Goal: Contribute content: Add original content to the website for others to see

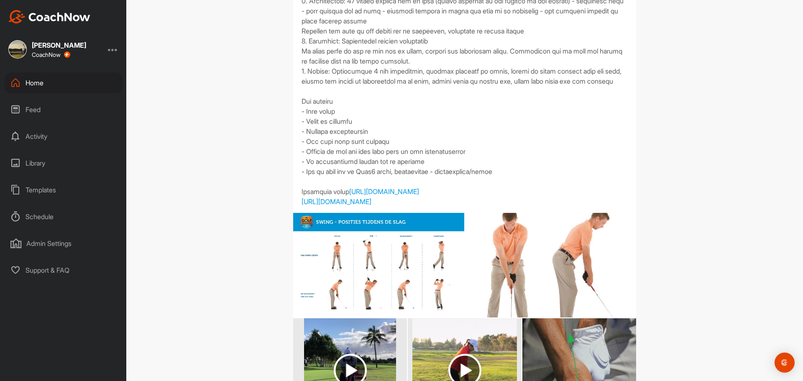
scroll to position [209, 0]
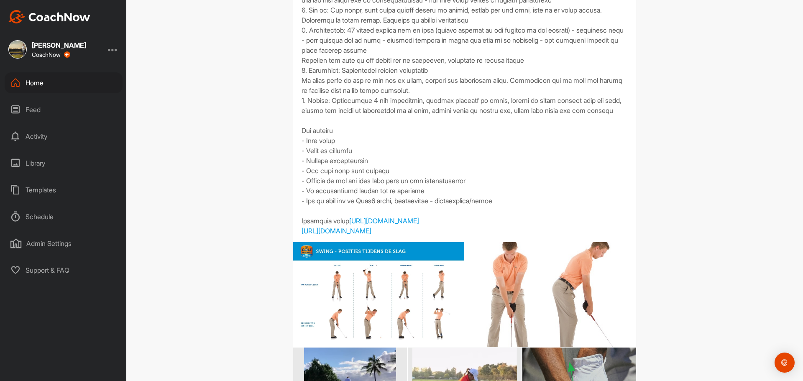
click at [34, 90] on div "Home" at bounding box center [64, 82] width 118 height 21
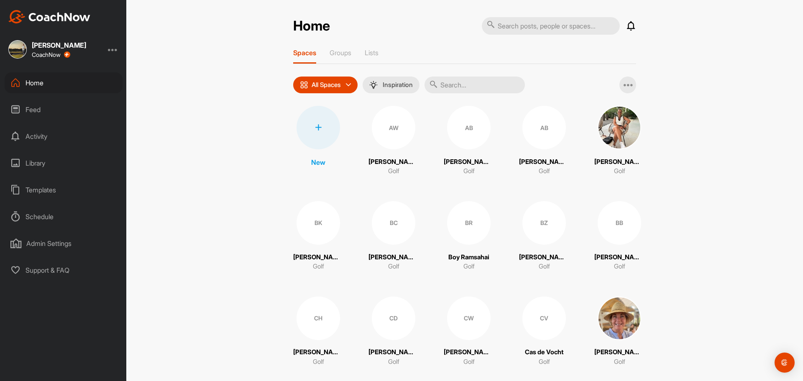
click at [547, 25] on input "text" at bounding box center [551, 26] width 138 height 18
type input "[PERSON_NAME]"
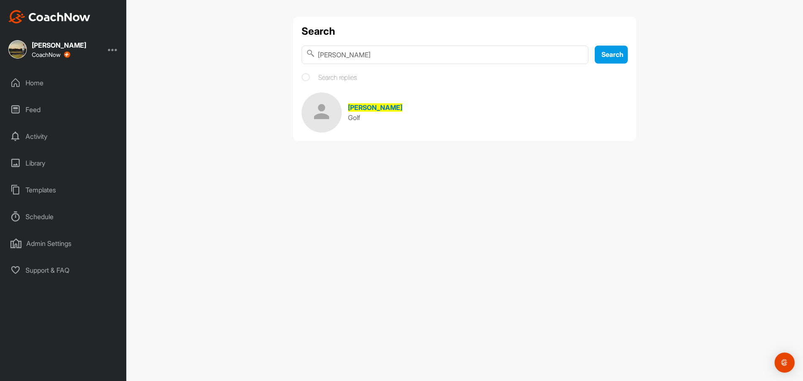
click at [359, 113] on div "Golf" at bounding box center [375, 118] width 54 height 10
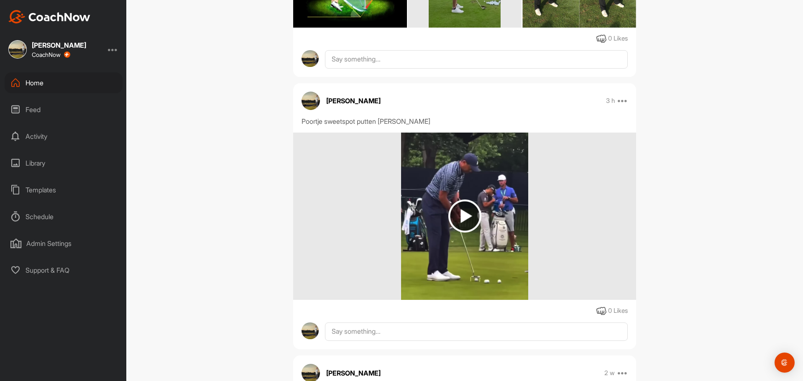
scroll to position [376, 0]
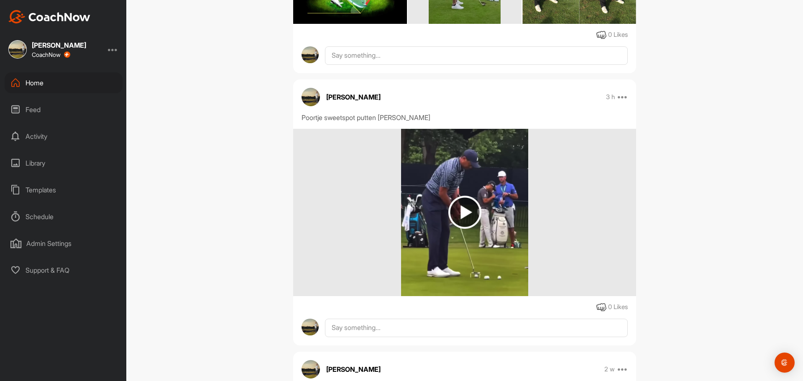
click at [458, 208] on img at bounding box center [464, 212] width 33 height 33
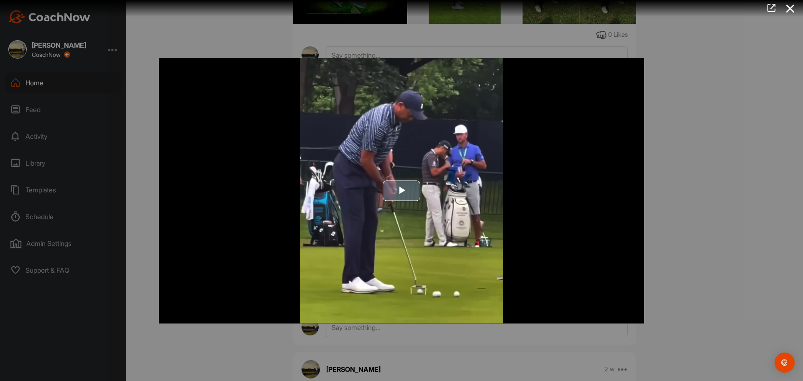
click at [402, 191] on span "Video Player" at bounding box center [402, 191] width 0 height 0
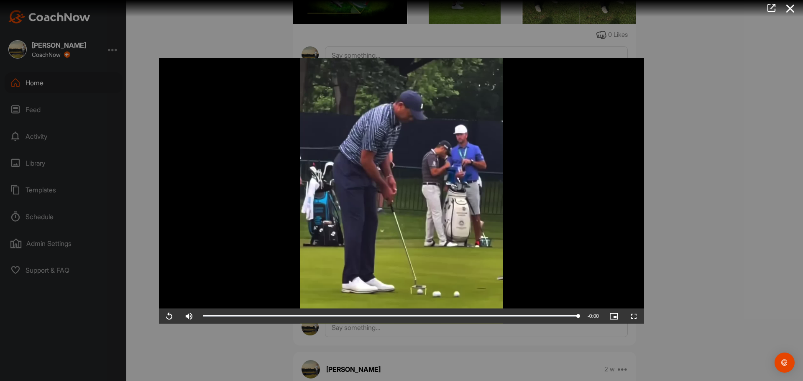
click at [762, 91] on div at bounding box center [401, 190] width 803 height 381
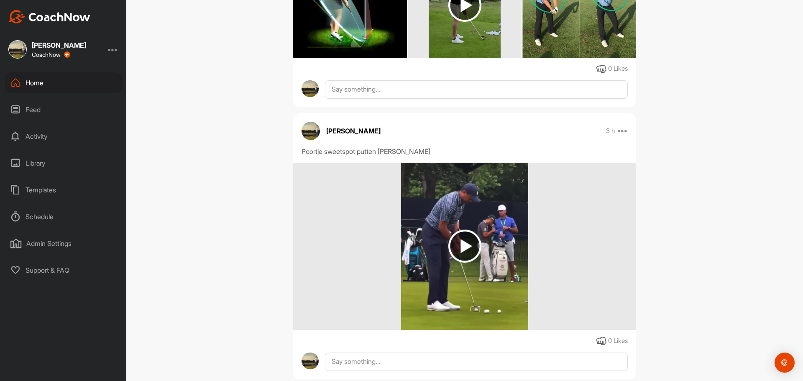
scroll to position [335, 0]
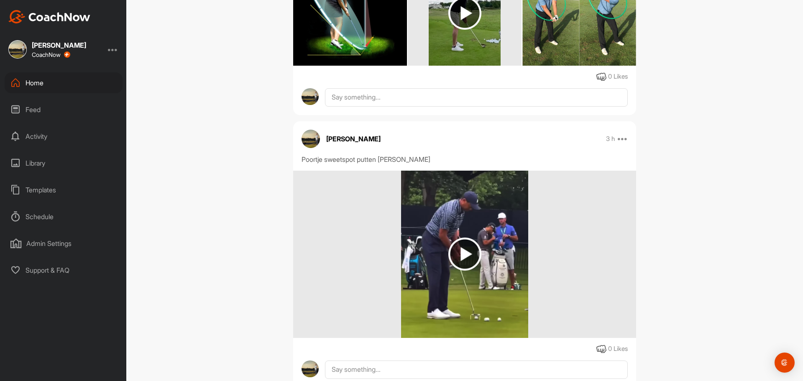
click at [50, 190] on div "Templates" at bounding box center [64, 189] width 118 height 21
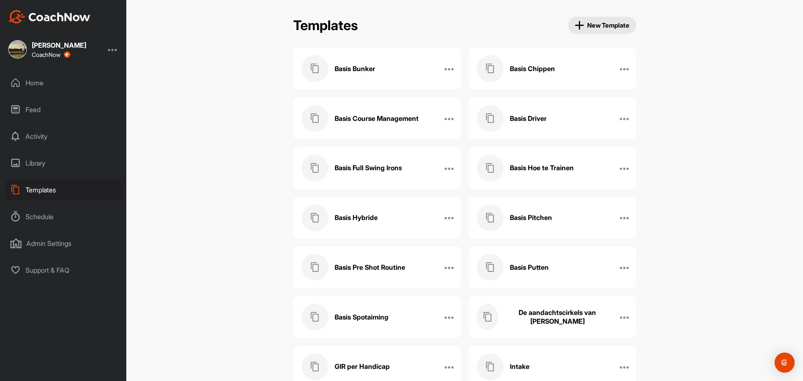
click at [370, 121] on h3 "Basis Course Management" at bounding box center [377, 118] width 84 height 9
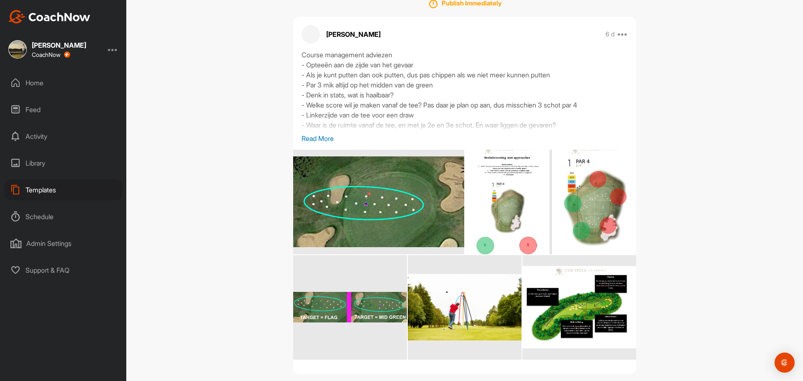
scroll to position [164, 0]
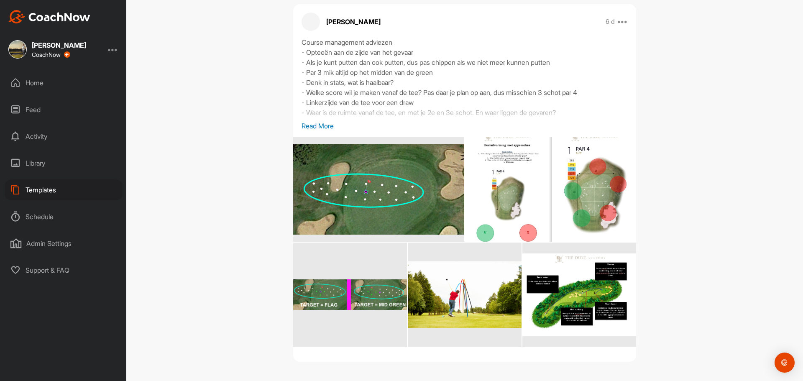
click at [315, 127] on p "Read More" at bounding box center [465, 126] width 326 height 10
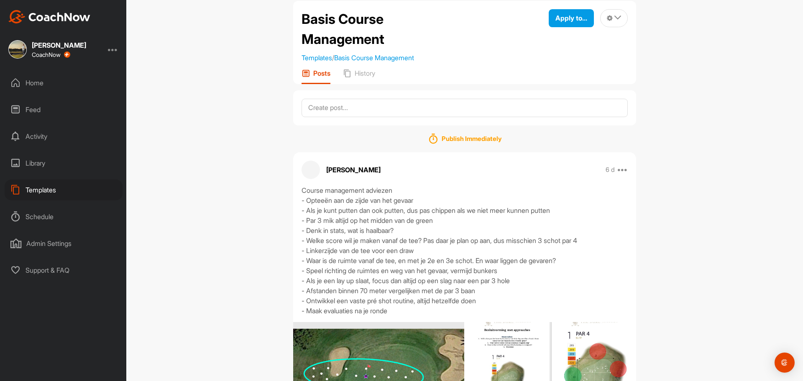
scroll to position [0, 0]
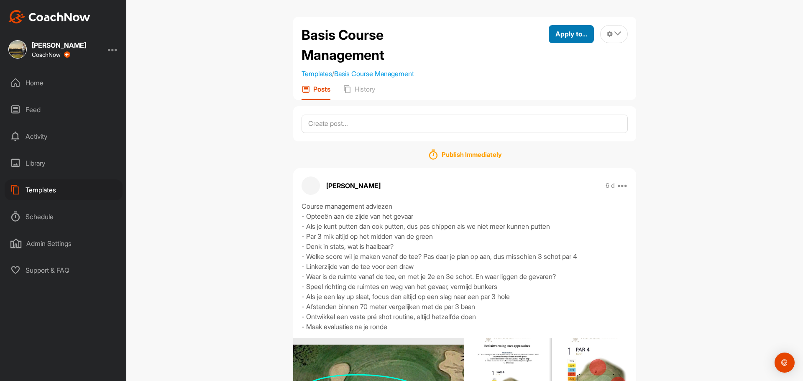
click at [555, 38] on div "Apply to..." at bounding box center [571, 34] width 32 height 10
click at [549, 63] on p "Apply to Space" at bounding box center [556, 62] width 43 height 7
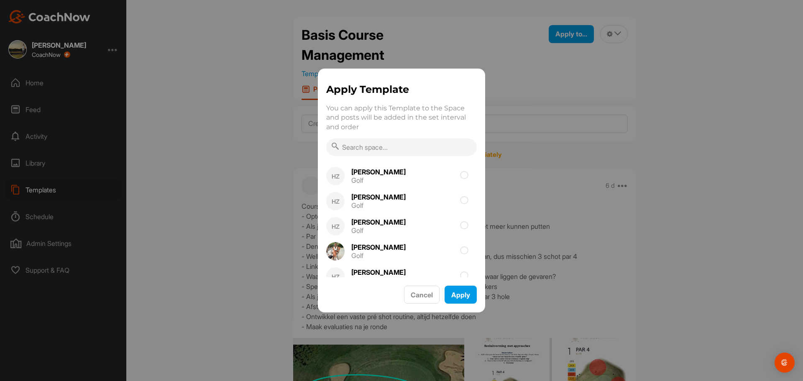
click at [382, 143] on input "text" at bounding box center [401, 147] width 151 height 18
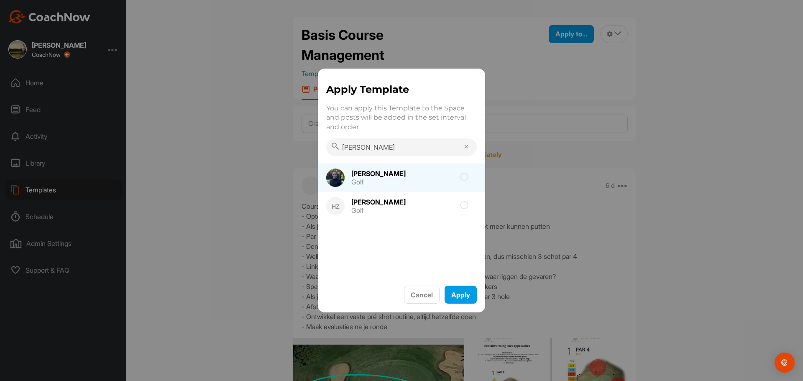
type input "[PERSON_NAME]"
click at [461, 175] on icon at bounding box center [464, 177] width 8 height 8
click at [420, 177] on input "checkbox" at bounding box center [416, 179] width 5 height 5
checkbox input "true"
click at [465, 293] on span "Apply" at bounding box center [460, 295] width 19 height 8
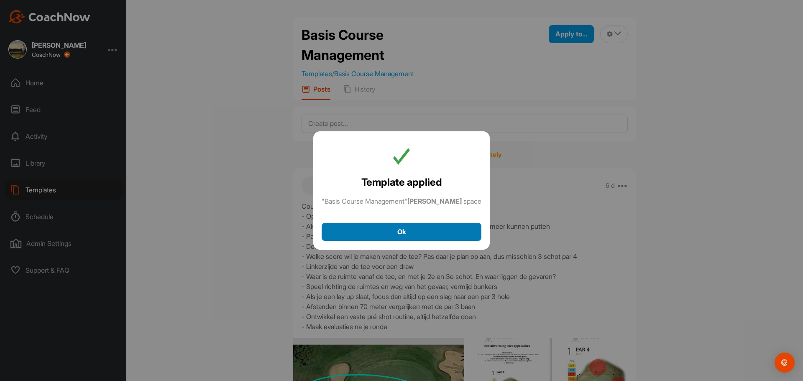
click at [442, 238] on button "Ok" at bounding box center [402, 232] width 160 height 18
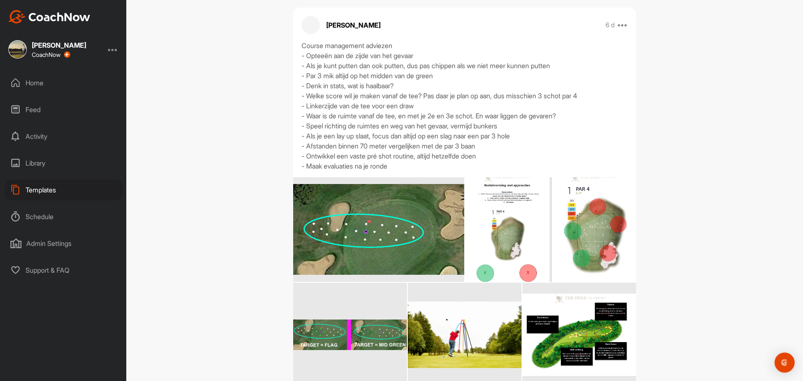
scroll to position [221, 0]
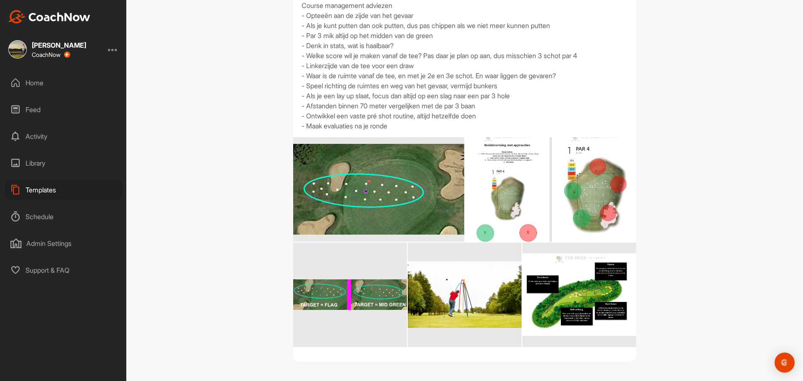
click at [40, 89] on div "Home" at bounding box center [64, 82] width 118 height 21
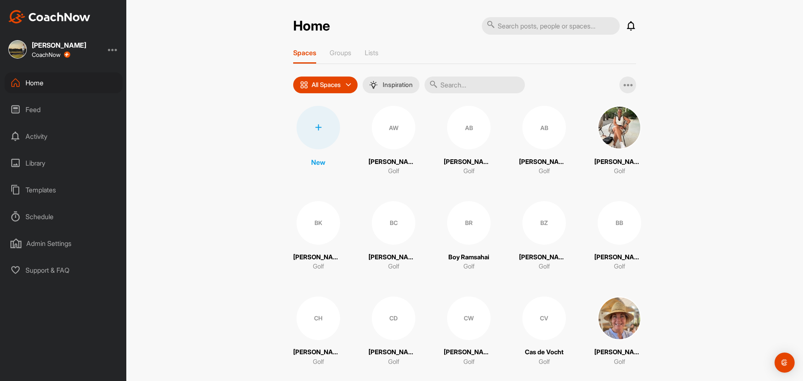
click at [475, 81] on input "text" at bounding box center [475, 85] width 100 height 17
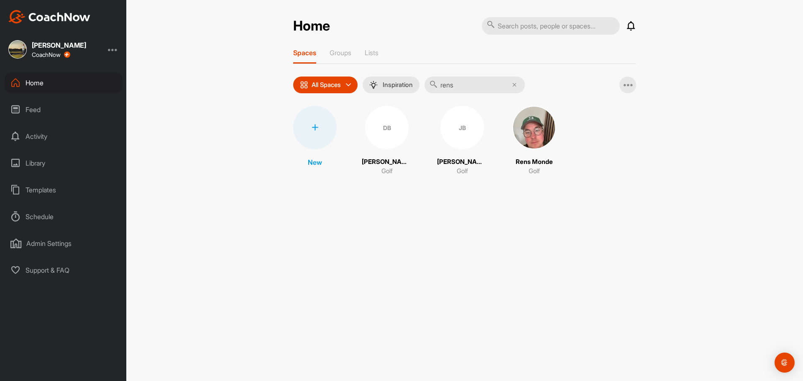
type input "rens"
click at [517, 131] on img at bounding box center [534, 128] width 44 height 44
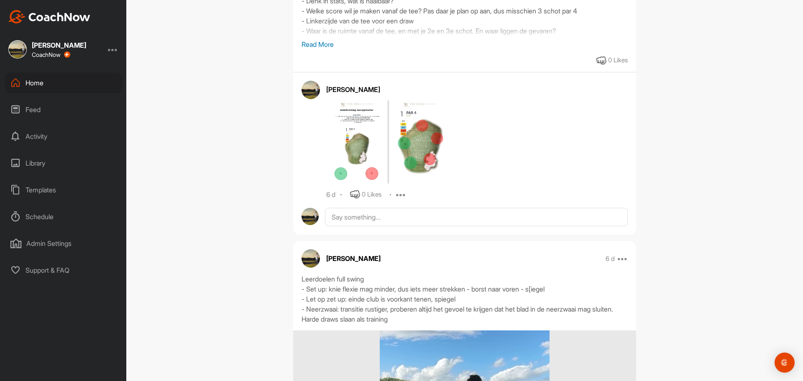
scroll to position [84, 0]
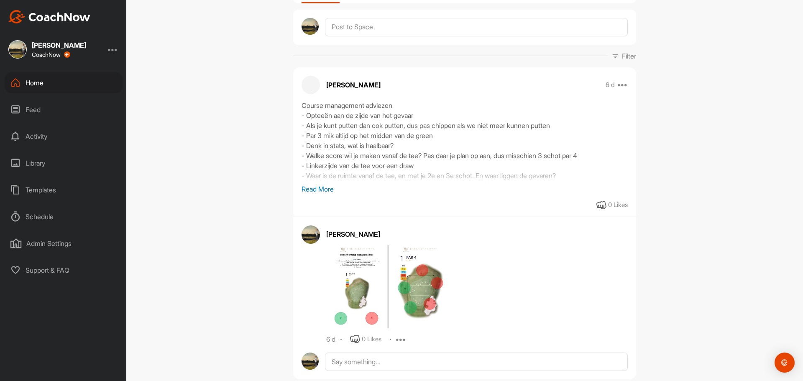
click at [316, 192] on p "Read More" at bounding box center [465, 189] width 326 height 10
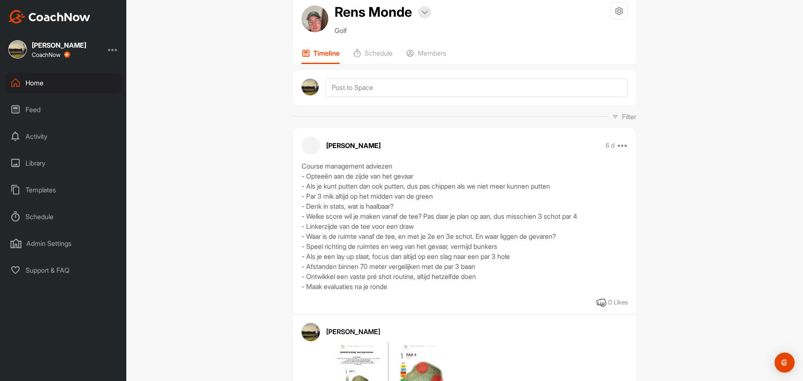
scroll to position [0, 0]
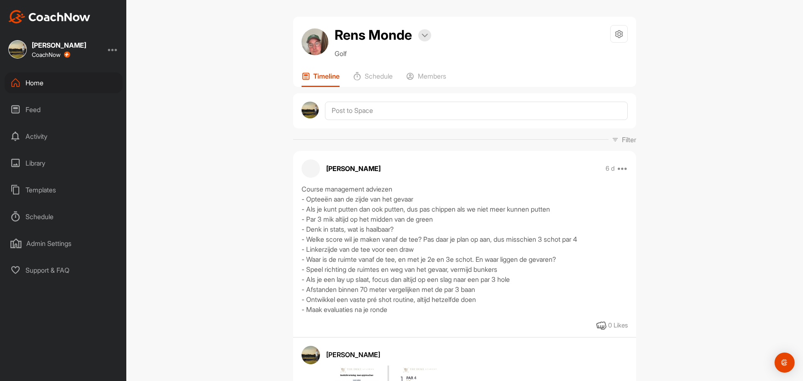
click at [38, 87] on div "Home" at bounding box center [64, 82] width 118 height 21
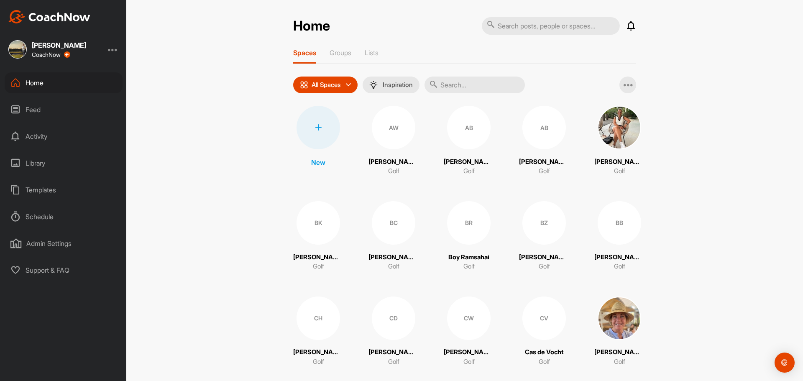
click at [30, 192] on div "Templates" at bounding box center [64, 189] width 118 height 21
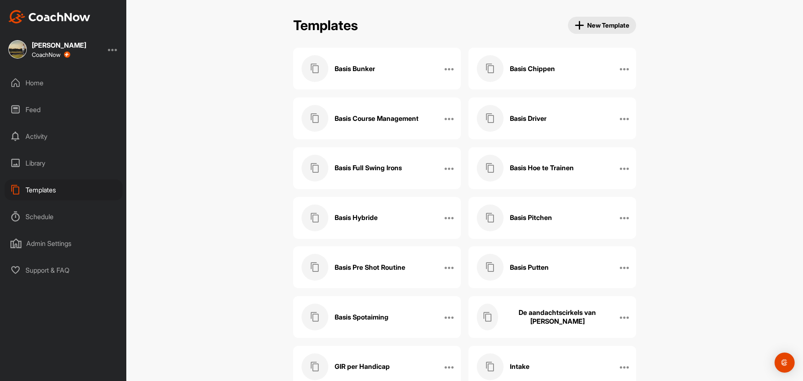
click at [381, 74] on div "Basis Bunker" at bounding box center [368, 68] width 133 height 27
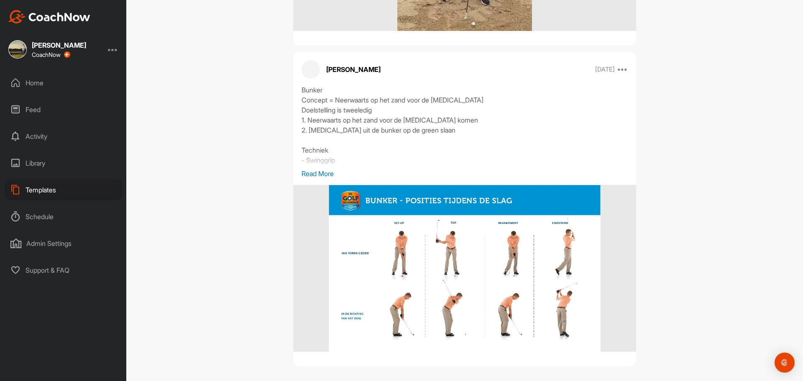
scroll to position [328, 0]
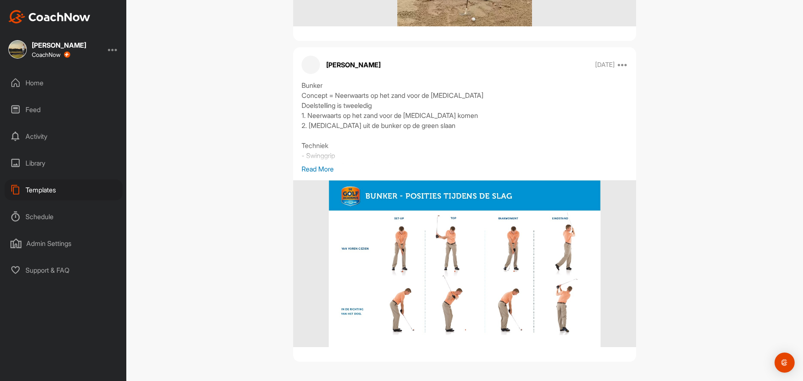
click at [320, 169] on p "Read More" at bounding box center [465, 169] width 326 height 10
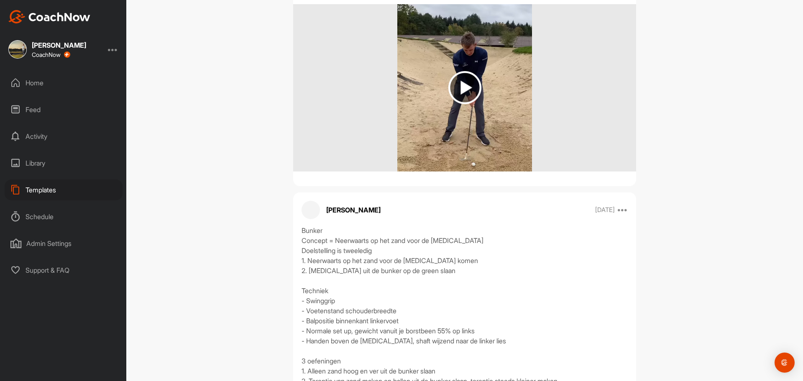
scroll to position [293, 0]
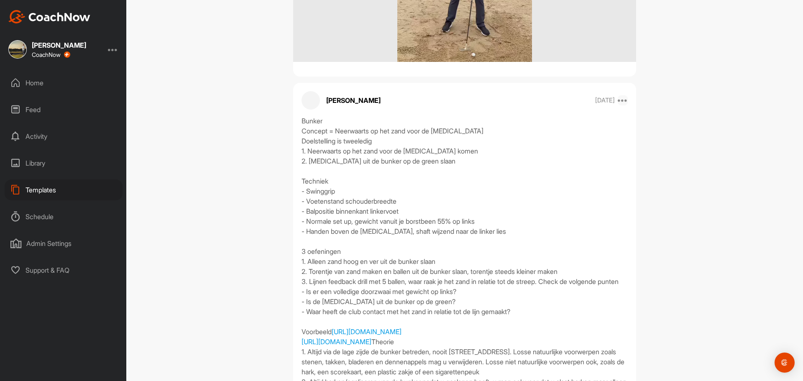
click at [622, 103] on icon at bounding box center [623, 100] width 10 height 10
click at [604, 119] on button "Edit" at bounding box center [571, 129] width 113 height 28
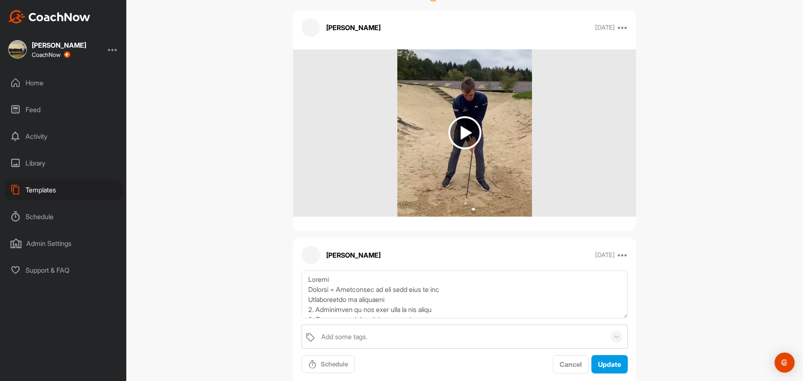
scroll to position [54, 0]
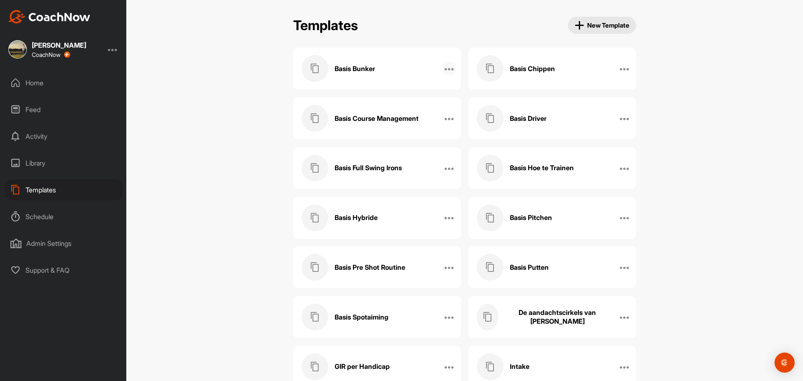
click at [450, 69] on icon at bounding box center [450, 69] width 10 height 10
click at [346, 71] on h3 "Basis Bunker" at bounding box center [355, 68] width 41 height 9
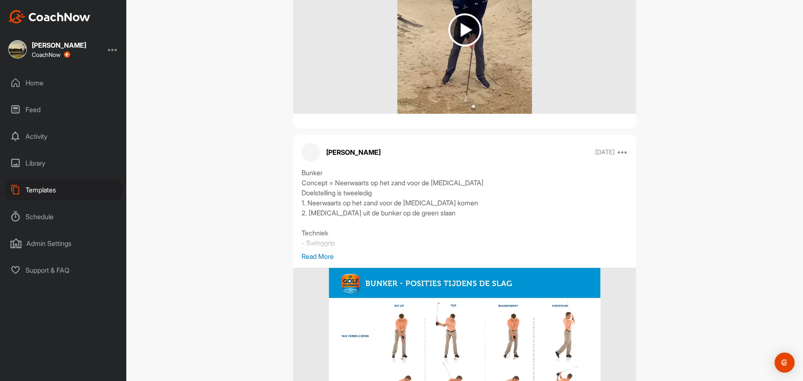
scroll to position [328, 0]
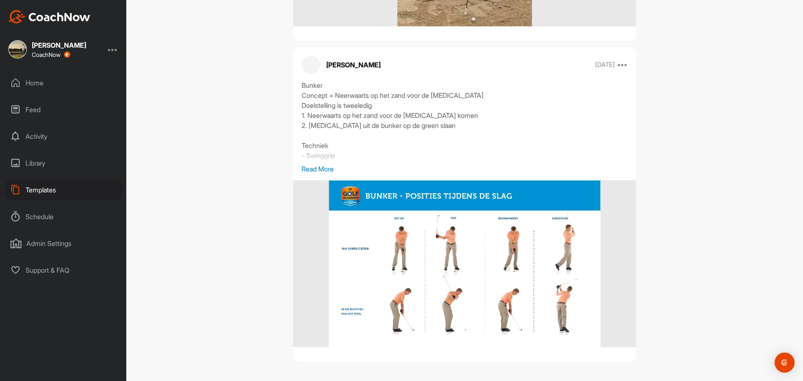
click at [306, 171] on p "Read More" at bounding box center [465, 169] width 326 height 10
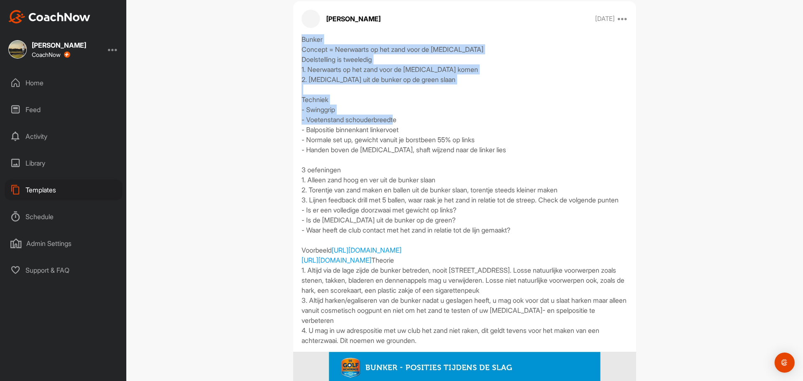
scroll to position [496, 0]
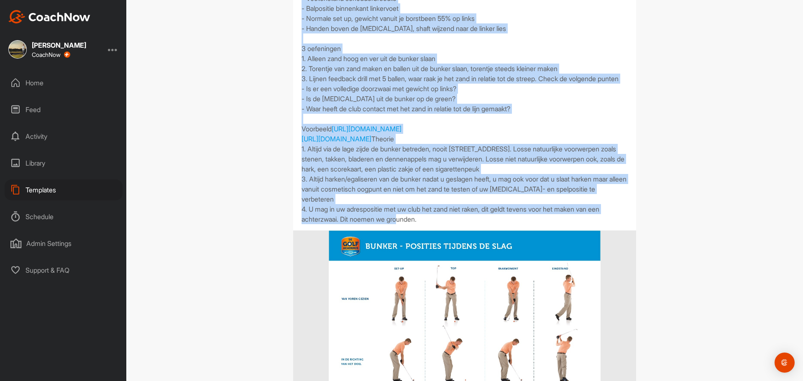
drag, startPoint x: 299, startPoint y: 87, endPoint x: 438, endPoint y: 266, distance: 227.5
click at [438, 224] on div "Bunker Concept = Neerwaarts op het zand voor de [MEDICAL_DATA] Doelstelling is …" at bounding box center [465, 68] width 326 height 311
copy div "Bunker Concept = Neerwaarts op het zand voor de [MEDICAL_DATA] Doelstelling is …"
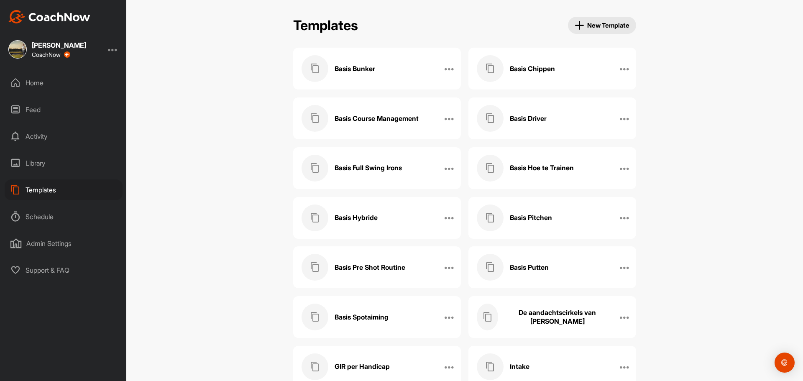
click at [365, 68] on h3 "Basis Bunker" at bounding box center [355, 68] width 41 height 9
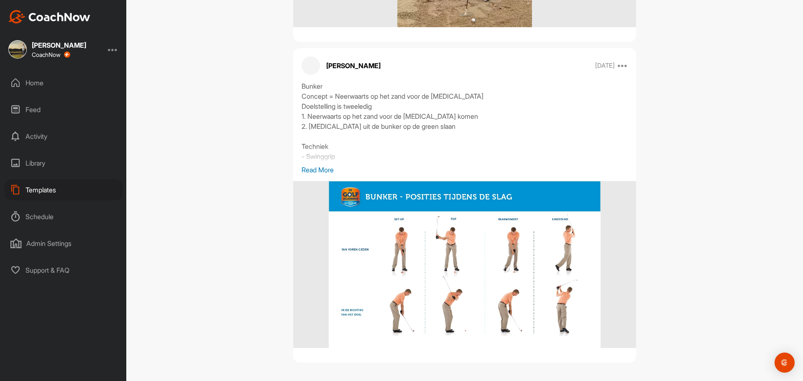
scroll to position [328, 0]
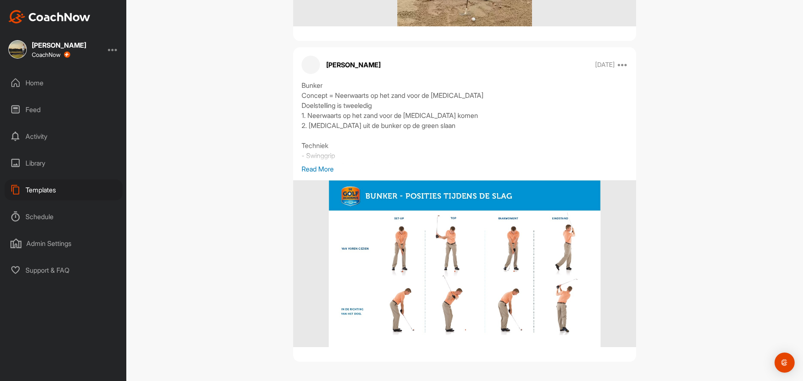
click at [315, 171] on p "Read More" at bounding box center [465, 169] width 326 height 10
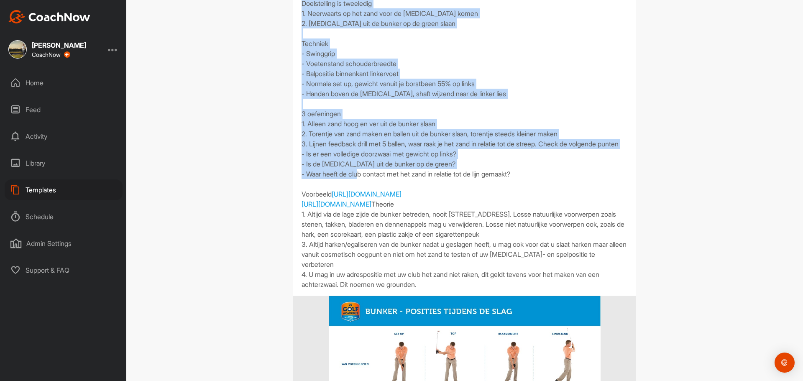
scroll to position [579, 0]
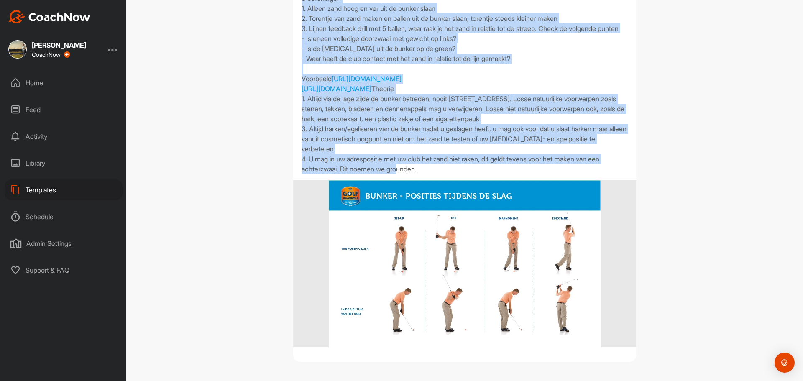
drag, startPoint x: 299, startPoint y: 86, endPoint x: 429, endPoint y: 187, distance: 164.6
click at [429, 174] on div "Bunker Concept = Neerwaarts op het zand voor de [MEDICAL_DATA] Doelstelling is …" at bounding box center [465, 18] width 326 height 311
copy div "Bunker Concept = Neerwaarts op het zand voor de [MEDICAL_DATA] Doelstelling is …"
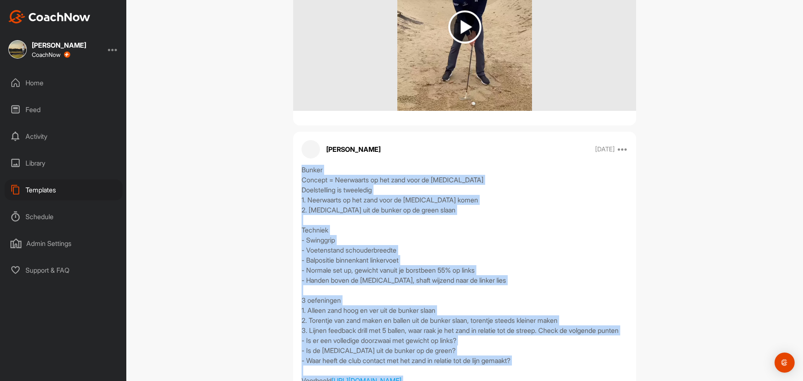
scroll to position [77, 0]
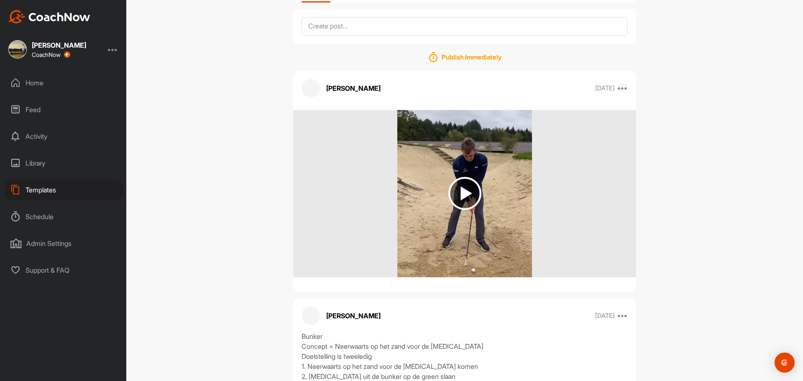
click at [624, 90] on icon at bounding box center [623, 88] width 10 height 10
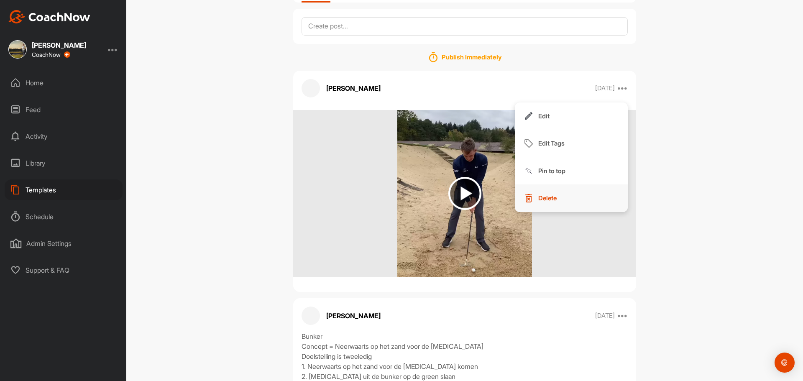
click at [548, 196] on p "Delete" at bounding box center [547, 198] width 18 height 9
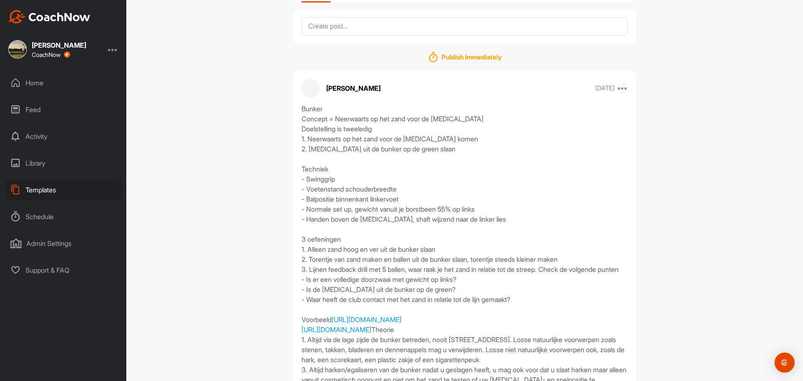
click at [620, 89] on icon at bounding box center [623, 88] width 10 height 10
click at [550, 197] on p "Delete" at bounding box center [547, 198] width 18 height 9
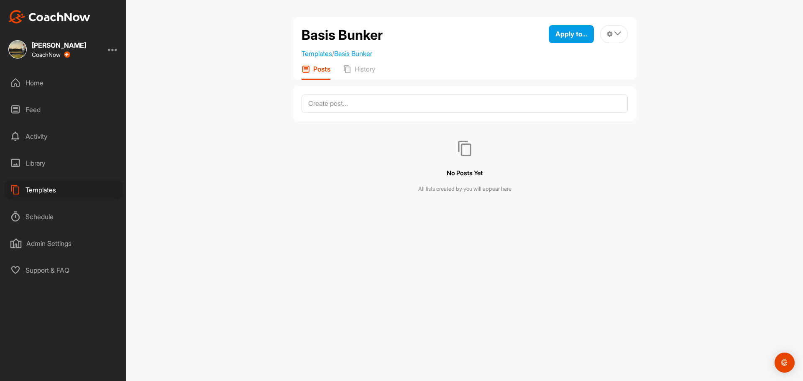
scroll to position [0, 0]
click at [44, 190] on div "Templates" at bounding box center [64, 189] width 118 height 21
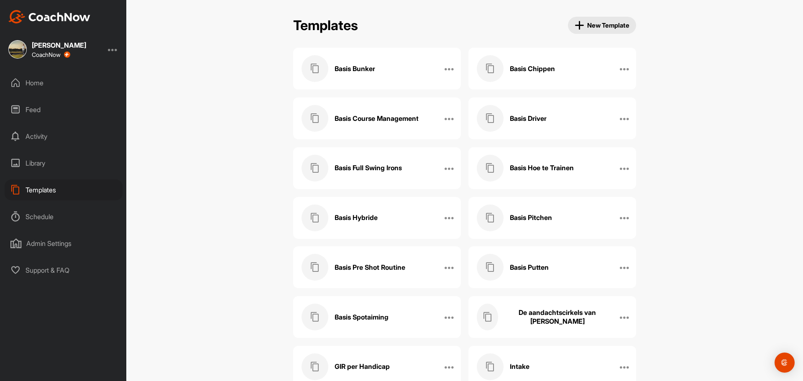
click at [363, 69] on h3 "Basis Bunker" at bounding box center [355, 68] width 41 height 9
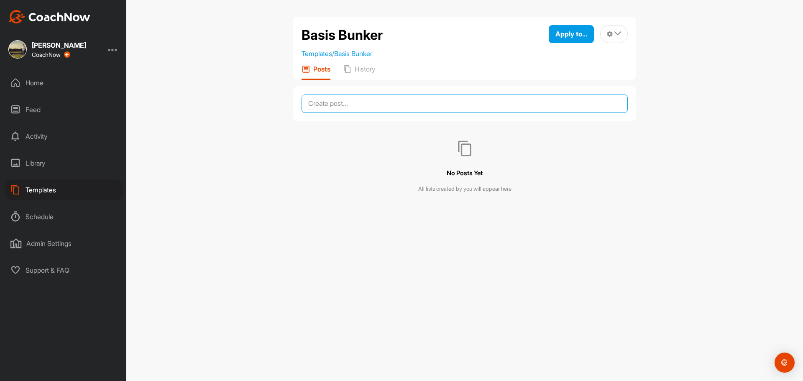
click at [350, 105] on textarea at bounding box center [465, 104] width 326 height 18
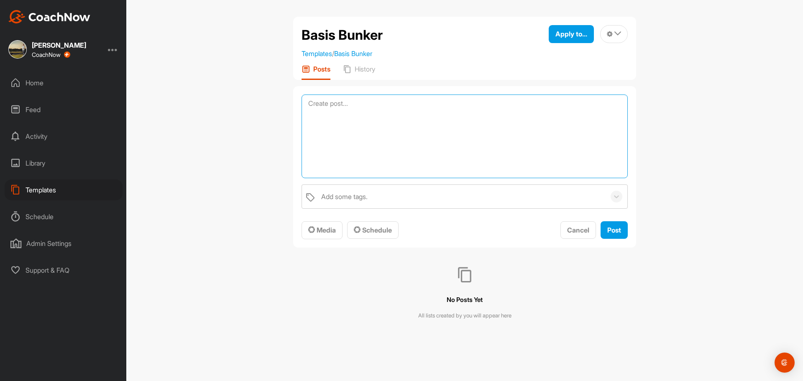
paste textarea "Bunker Concept = Neerwaarts op het zand voor de [MEDICAL_DATA] Doelstelling is …"
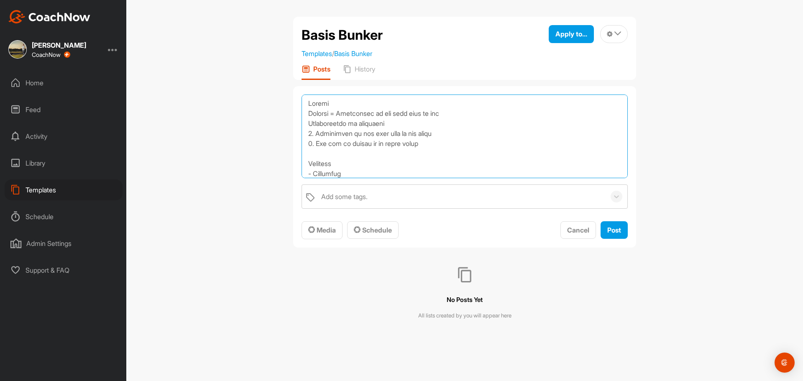
scroll to position [282, 0]
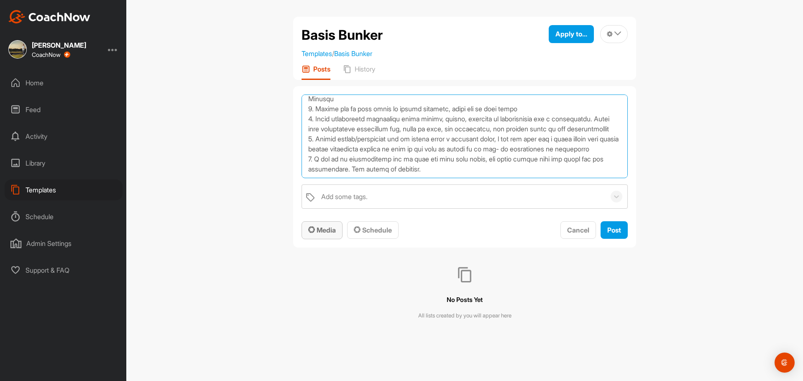
type textarea "Bunker Concept = Neerwaarts op het zand voor de [MEDICAL_DATA] Doelstelling is …"
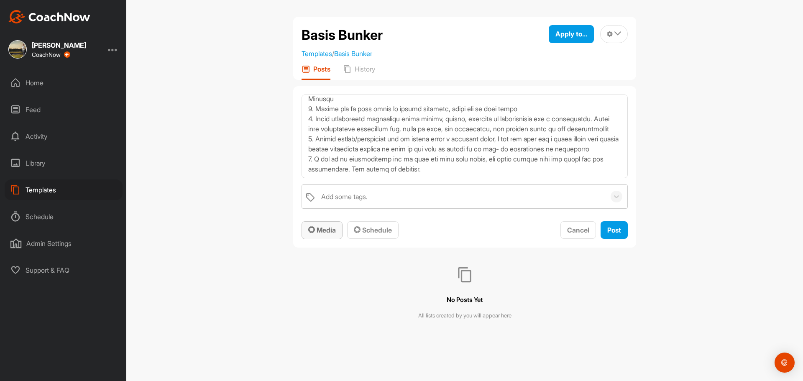
click at [322, 228] on span "Media" at bounding box center [322, 230] width 28 height 8
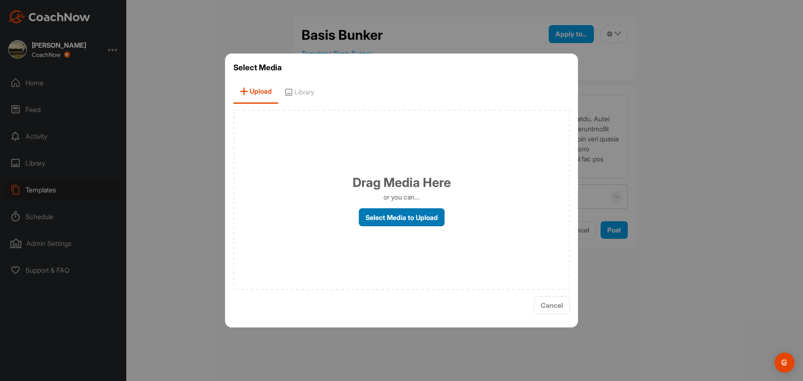
click at [389, 218] on label "Select Media to Upload" at bounding box center [402, 217] width 86 height 18
click at [0, 0] on input "Select Media to Upload" at bounding box center [0, 0] width 0 height 0
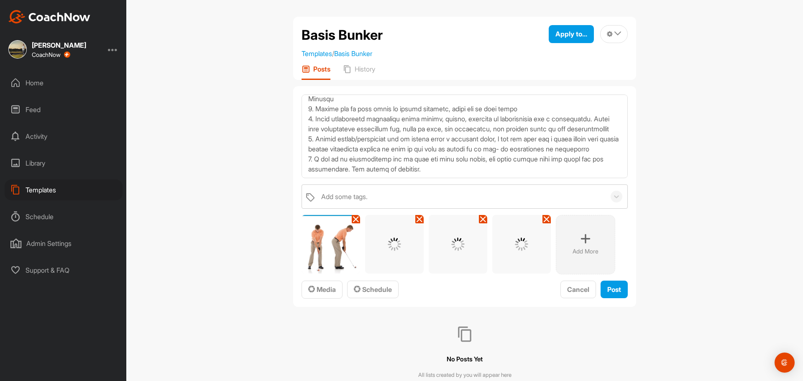
click at [584, 245] on div "Add More" at bounding box center [585, 244] width 59 height 59
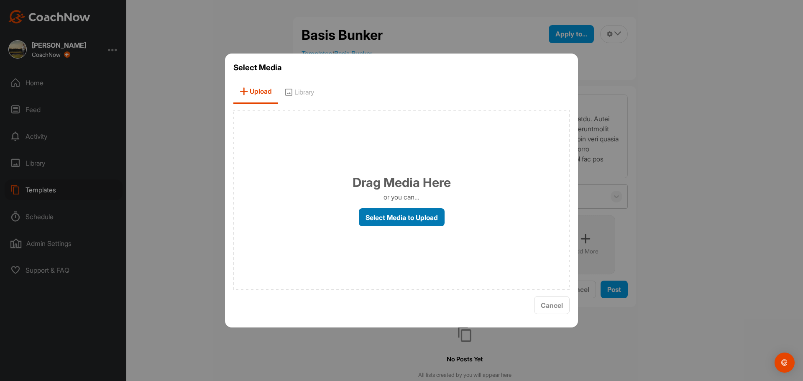
click at [390, 218] on label "Select Media to Upload" at bounding box center [402, 217] width 86 height 18
click at [0, 0] on input "Select Media to Upload" at bounding box center [0, 0] width 0 height 0
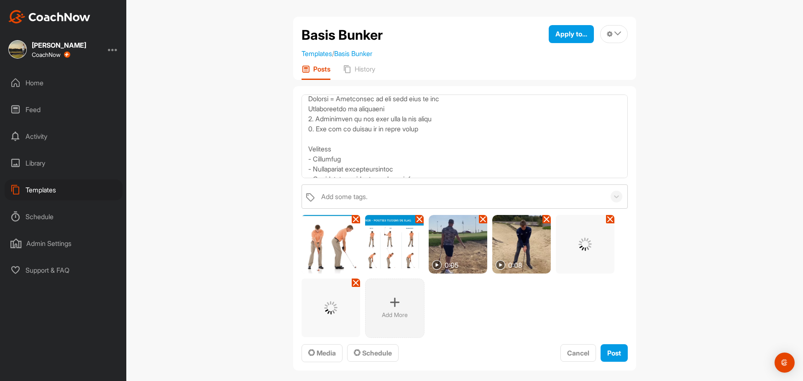
scroll to position [0, 0]
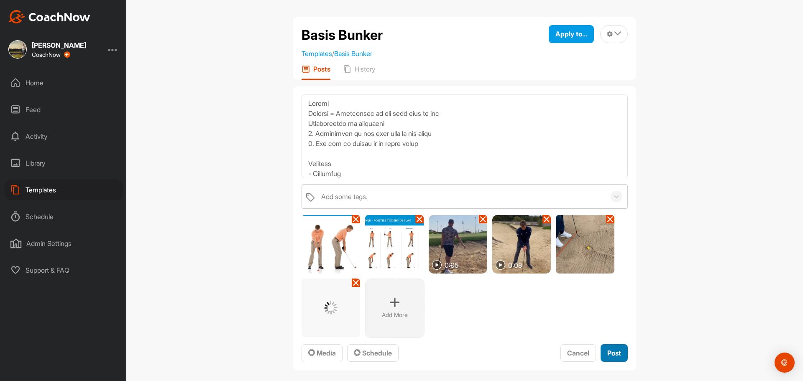
click at [613, 354] on span "Post" at bounding box center [614, 353] width 14 height 8
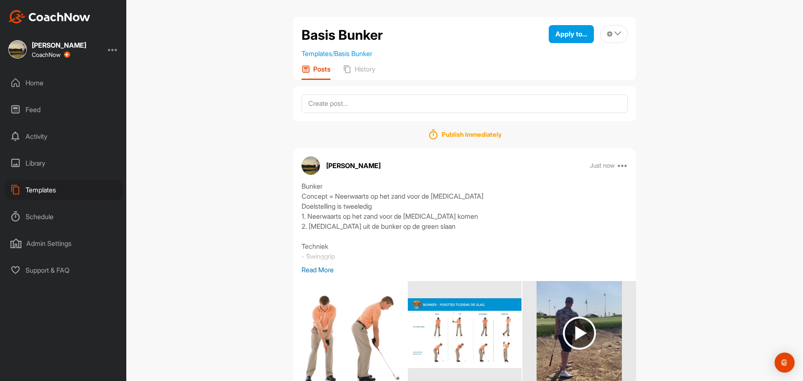
click at [44, 192] on div "Templates" at bounding box center [64, 189] width 118 height 21
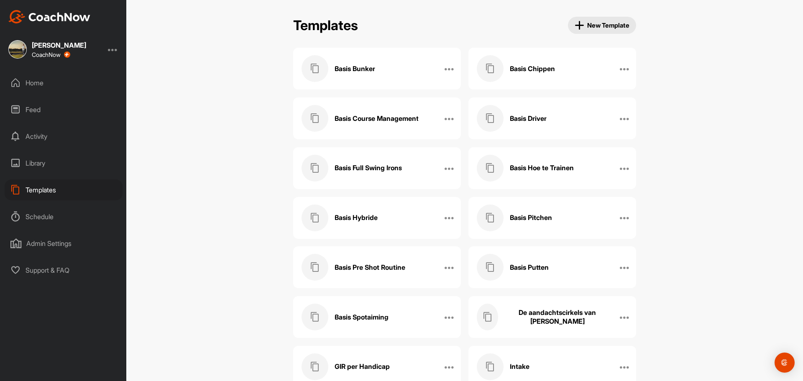
click at [371, 69] on h3 "Basis Bunker" at bounding box center [355, 68] width 41 height 9
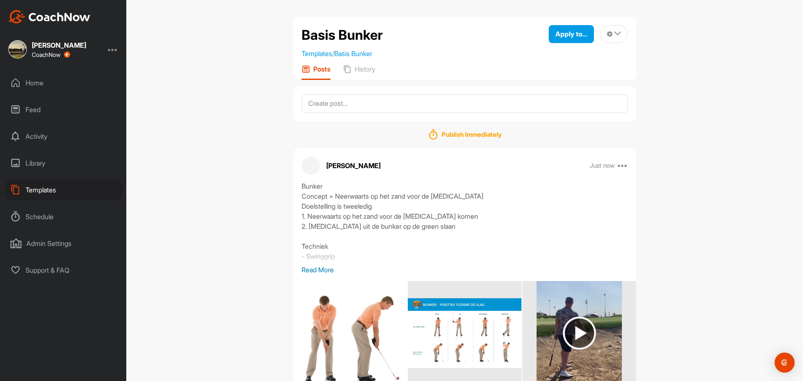
click at [33, 193] on div "Templates" at bounding box center [64, 189] width 118 height 21
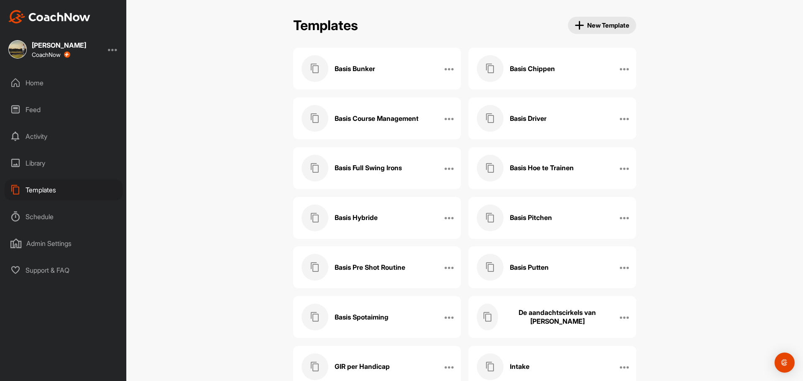
click at [547, 71] on h3 "Basis Chippen" at bounding box center [532, 68] width 45 height 9
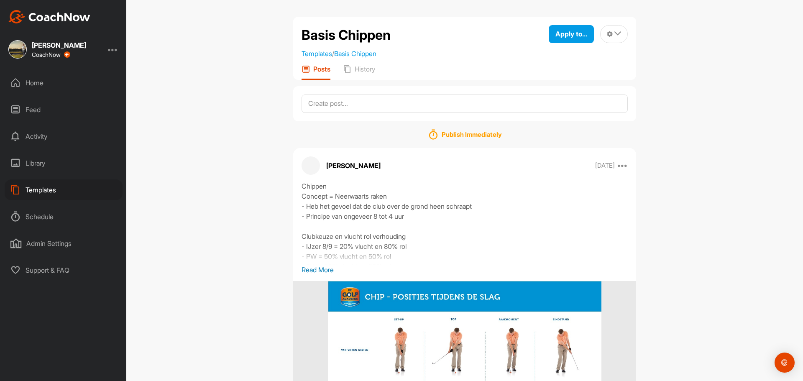
click at [314, 269] on p "Read More" at bounding box center [465, 270] width 326 height 10
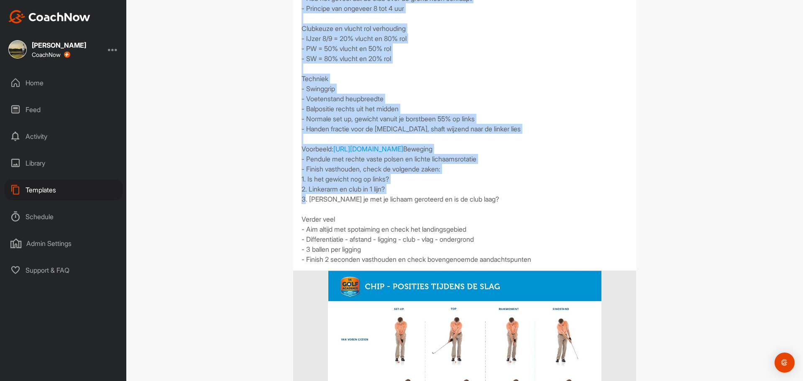
scroll to position [209, 0]
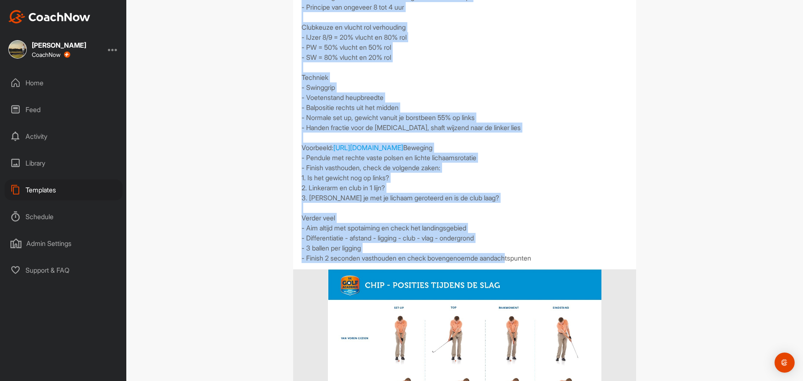
drag, startPoint x: 299, startPoint y: 185, endPoint x: 546, endPoint y: 285, distance: 266.7
click at [546, 263] on div "Chippen Concept = Neerwaarts raken - Heb het gevoel dat de club over de grond h…" at bounding box center [465, 117] width 326 height 291
copy div "Chippen Concept = Neerwaarts raken - Heb het gevoel dat de club over de grond h…"
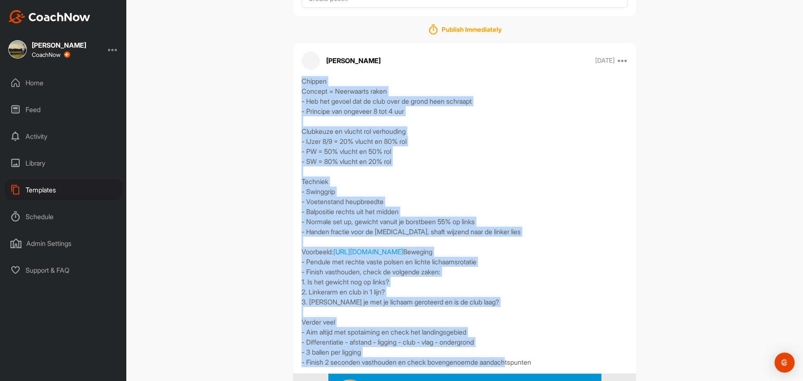
scroll to position [0, 0]
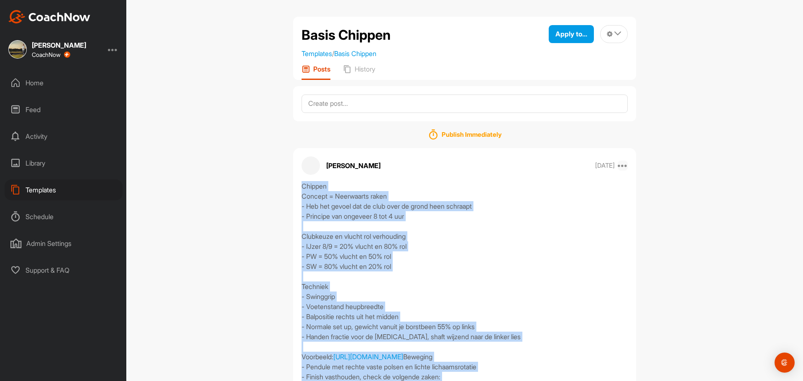
click at [622, 166] on icon at bounding box center [623, 166] width 10 height 10
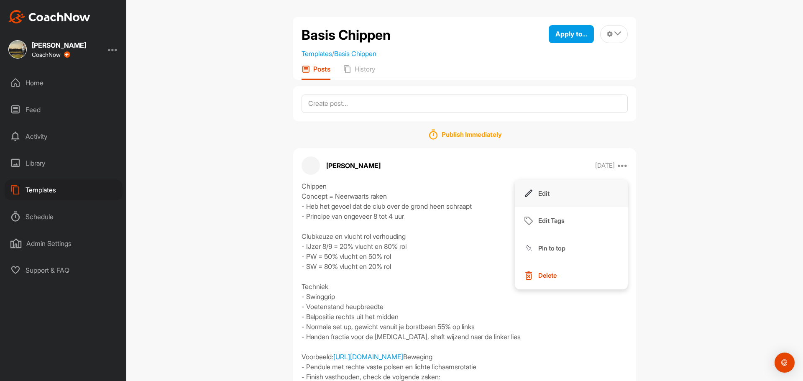
click at [552, 194] on button "Edit" at bounding box center [571, 194] width 113 height 28
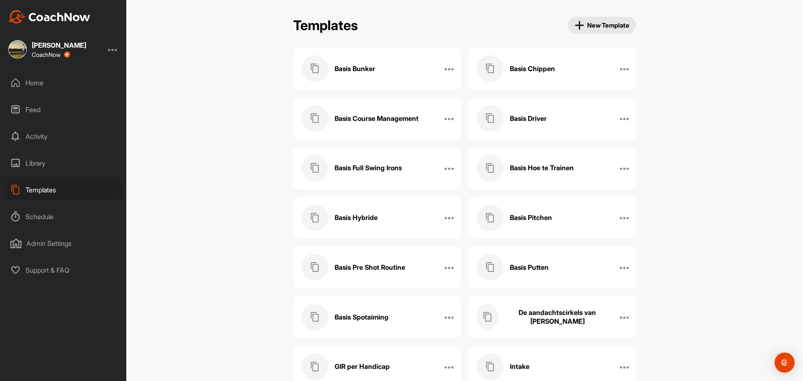
click at [554, 75] on div "Basis Chippen" at bounding box center [543, 68] width 133 height 27
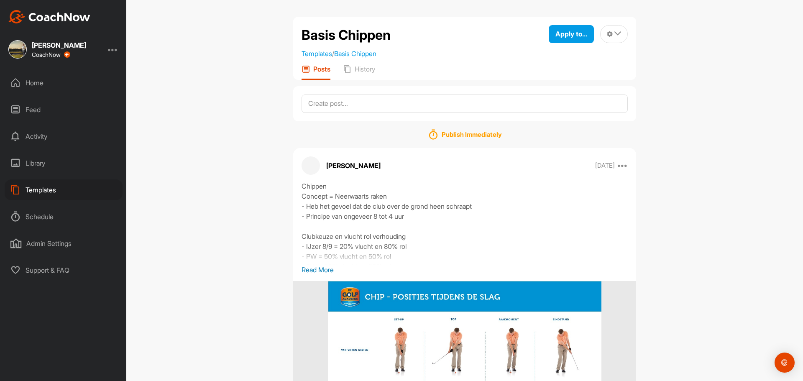
drag, startPoint x: 311, startPoint y: 268, endPoint x: 310, endPoint y: 261, distance: 6.7
click at [312, 269] on p "Read More" at bounding box center [465, 270] width 326 height 10
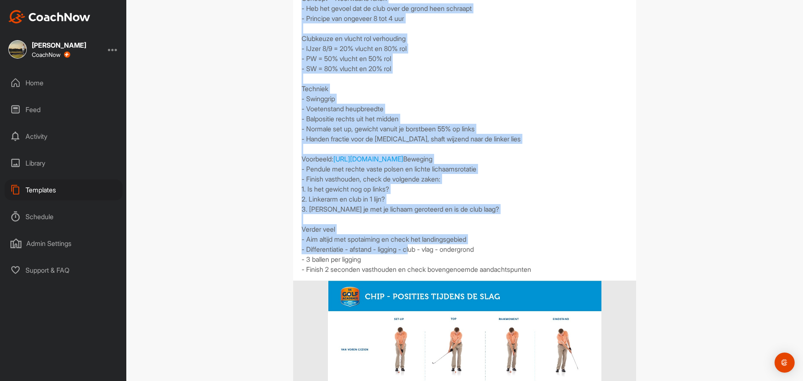
scroll to position [251, 0]
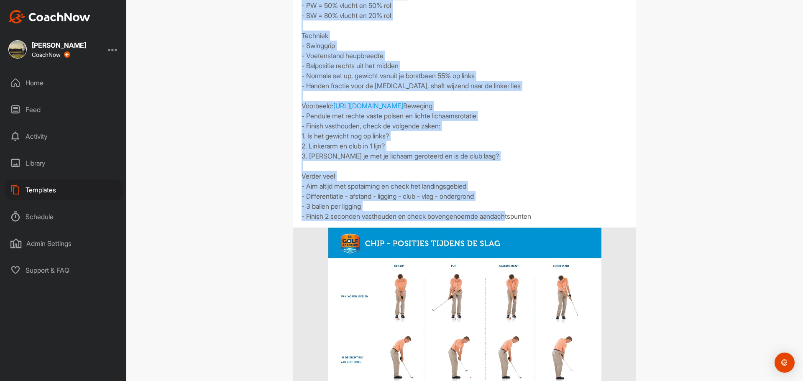
drag, startPoint x: 299, startPoint y: 187, endPoint x: 551, endPoint y: 243, distance: 258.0
click at [551, 221] on div "Chippen Concept = Neerwaarts raken - Heb het gevoel dat de club over de grond h…" at bounding box center [465, 75] width 326 height 291
copy div "Chippen Concept = Neerwaarts raken - Heb het gevoel dat de club over de grond h…"
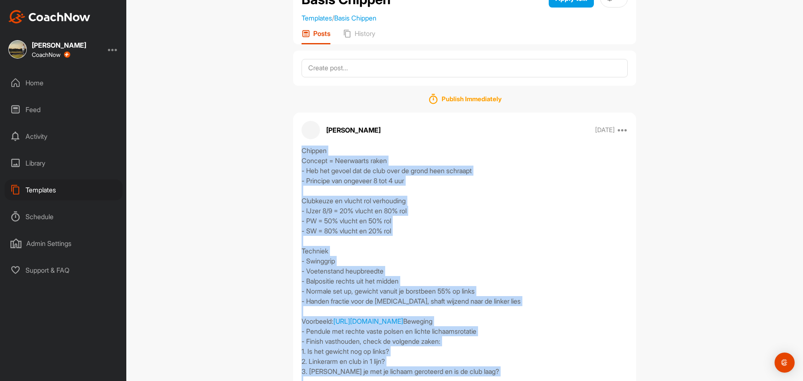
scroll to position [0, 0]
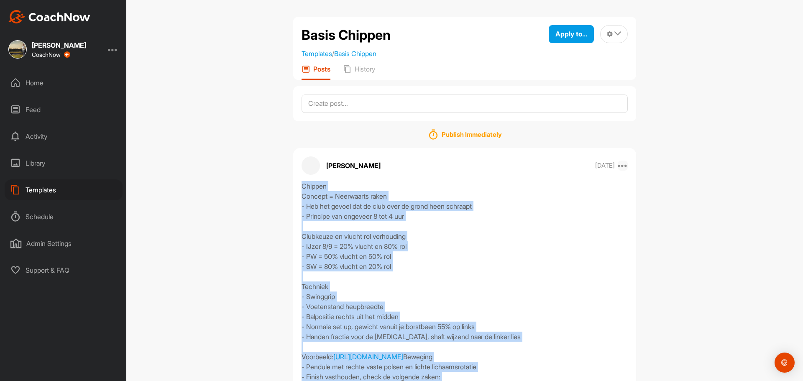
click at [620, 166] on icon at bounding box center [623, 166] width 10 height 10
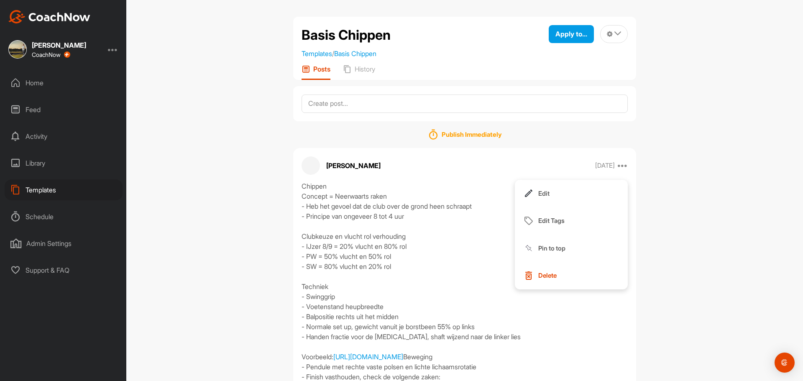
click at [561, 274] on button "Delete" at bounding box center [571, 276] width 113 height 28
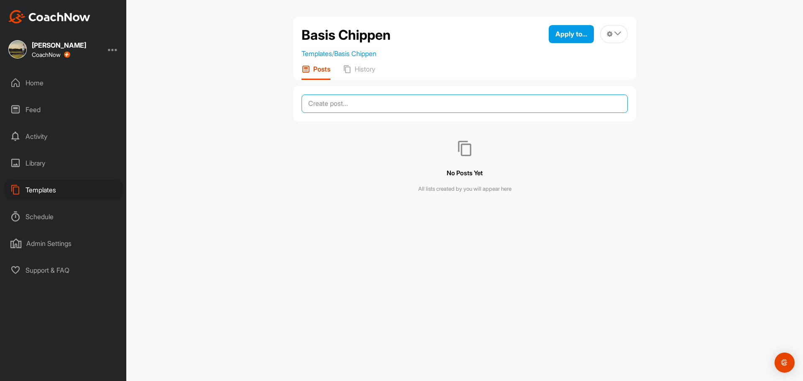
click at [390, 106] on textarea at bounding box center [465, 104] width 326 height 18
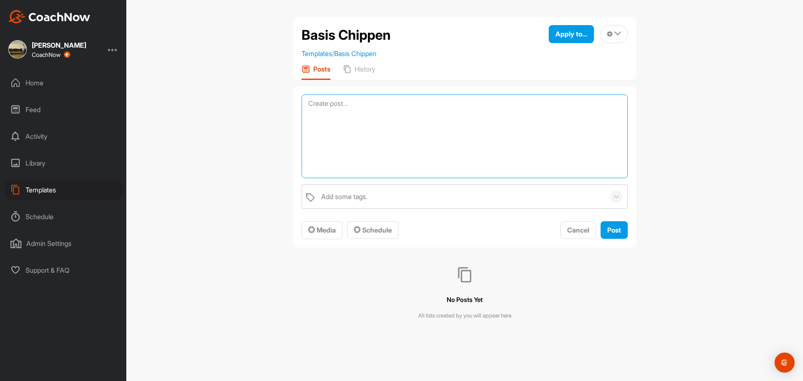
paste textarea "Chippen Concept = Neerwaarts raken - Heb het gevoel dat de club over de grond h…"
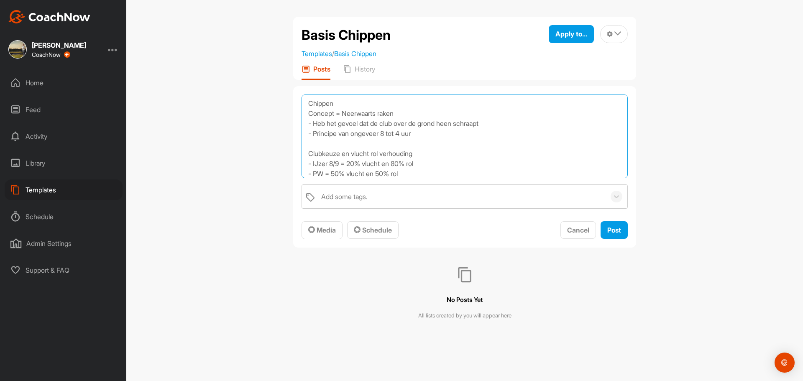
scroll to position [241, 0]
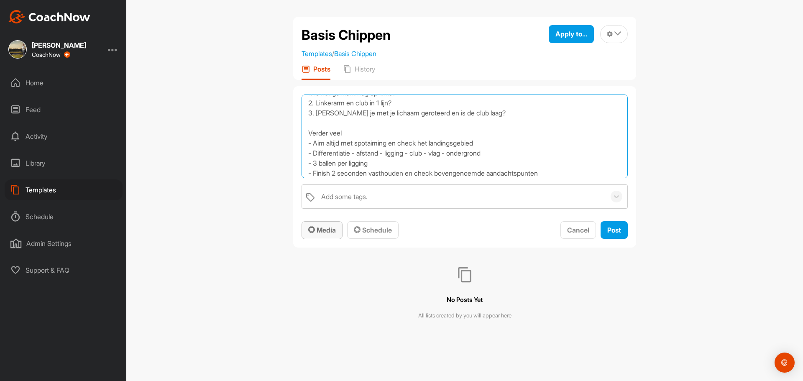
type textarea "Chippen Concept = Neerwaarts raken - Heb het gevoel dat de club over de grond h…"
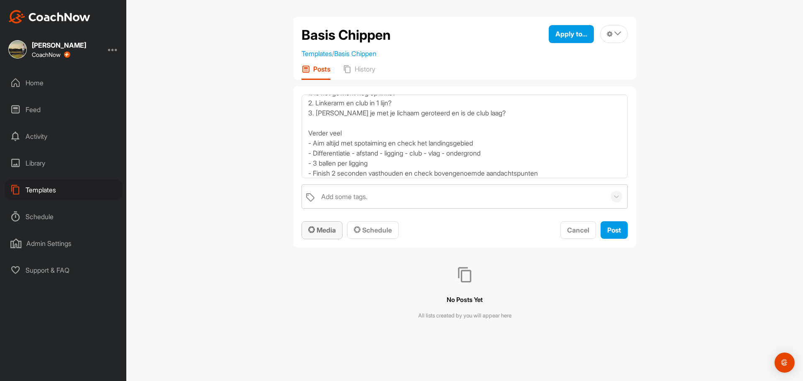
click at [319, 228] on span "Media" at bounding box center [322, 230] width 28 height 8
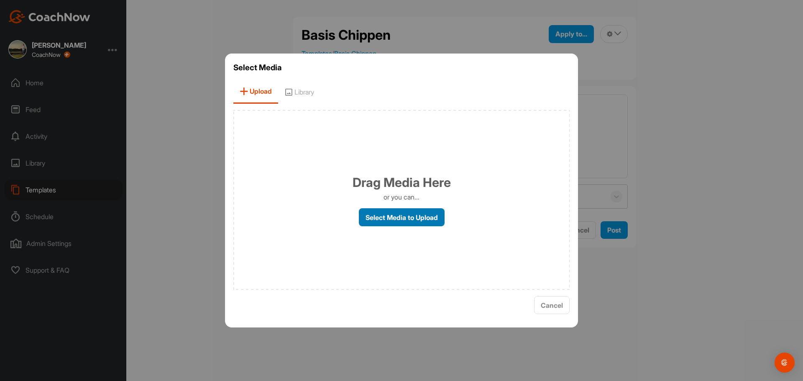
click at [388, 215] on label "Select Media to Upload" at bounding box center [402, 217] width 86 height 18
click at [0, 0] on input "Select Media to Upload" at bounding box center [0, 0] width 0 height 0
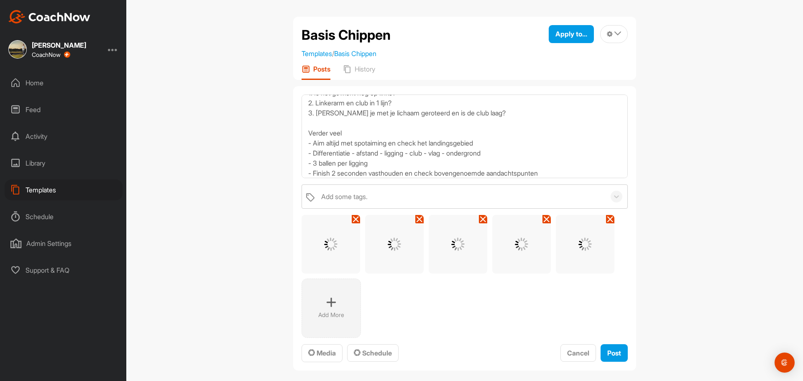
click at [328, 308] on div "Add More" at bounding box center [331, 308] width 59 height 59
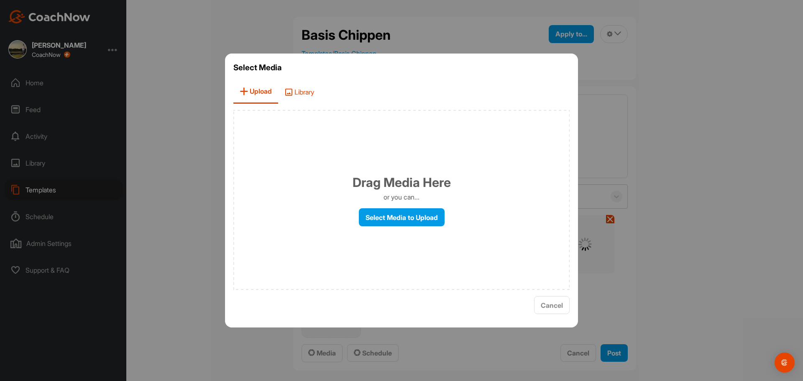
click at [305, 92] on span "Library" at bounding box center [299, 92] width 42 height 24
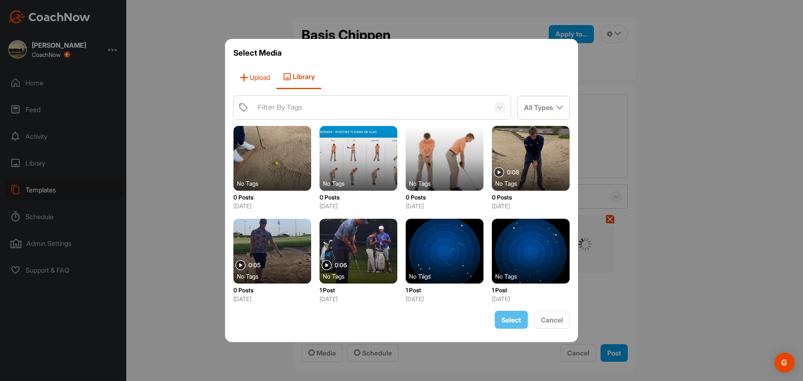
click at [265, 77] on span "Upload" at bounding box center [254, 77] width 43 height 24
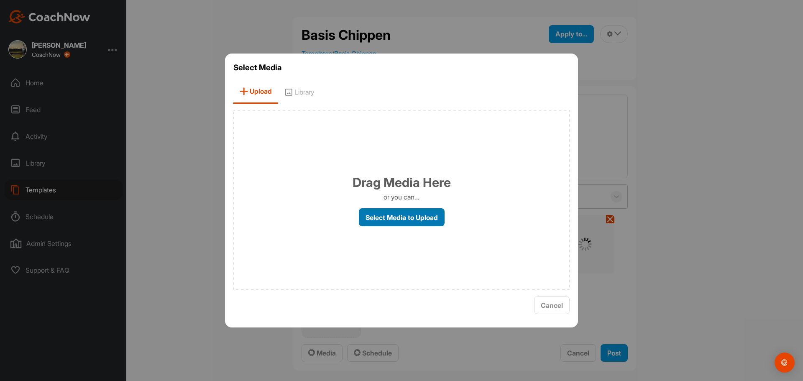
click at [414, 217] on label "Select Media to Upload" at bounding box center [402, 217] width 86 height 18
click at [0, 0] on input "Select Media to Upload" at bounding box center [0, 0] width 0 height 0
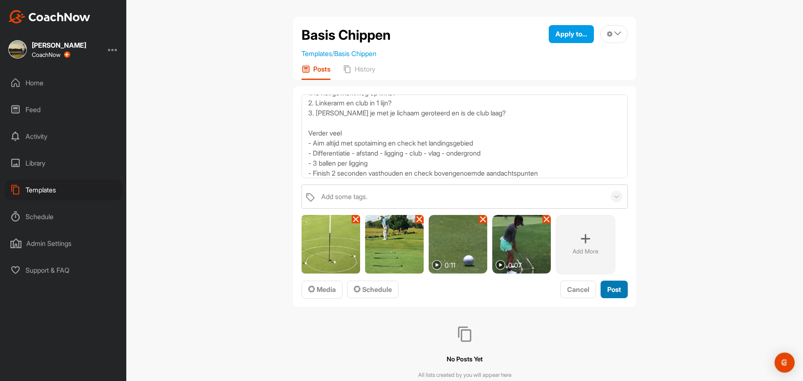
click at [615, 292] on span "Post" at bounding box center [614, 289] width 14 height 8
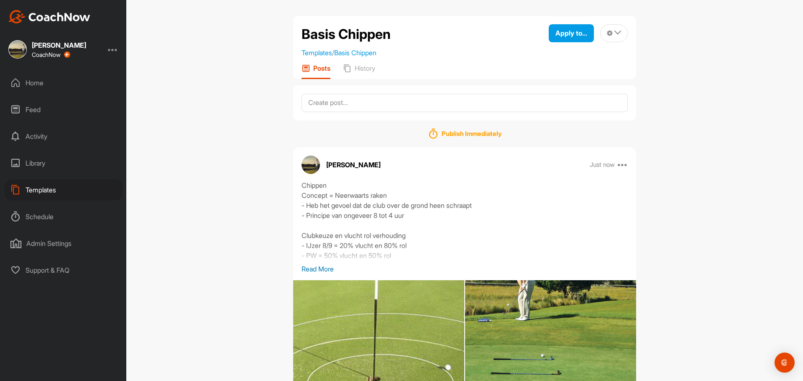
scroll to position [0, 0]
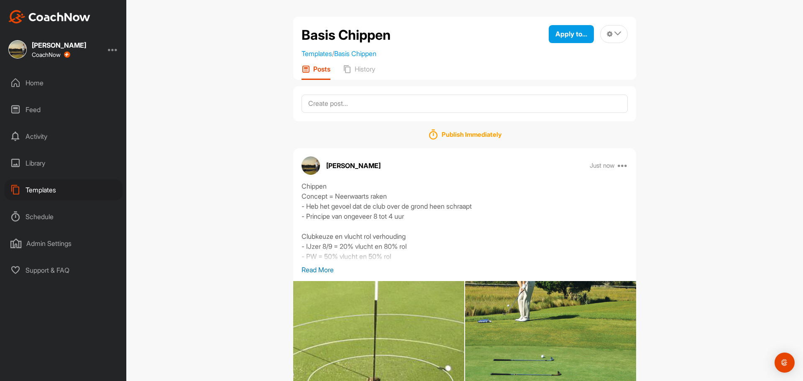
click at [315, 277] on div "Chippen Concept = Neerwaarts raken - Heb het gevoel dat de club over de grond h…" at bounding box center [464, 336] width 343 height 310
click at [315, 275] on div "Chippen Concept = Neerwaarts raken - Heb het gevoel dat de club over de grond h…" at bounding box center [464, 336] width 343 height 310
click at [317, 272] on p "Read More" at bounding box center [465, 270] width 326 height 10
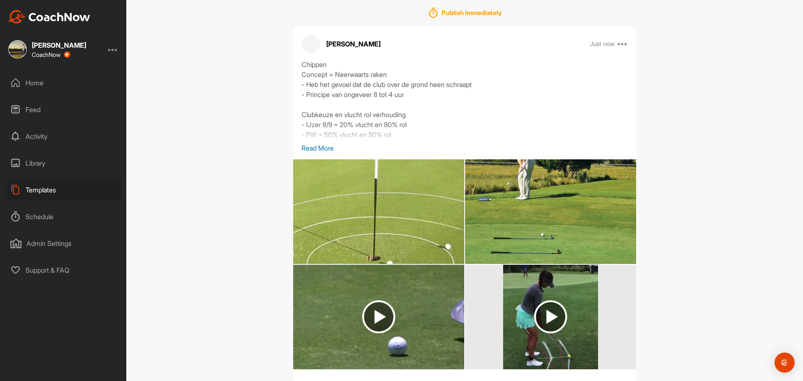
scroll to position [144, 0]
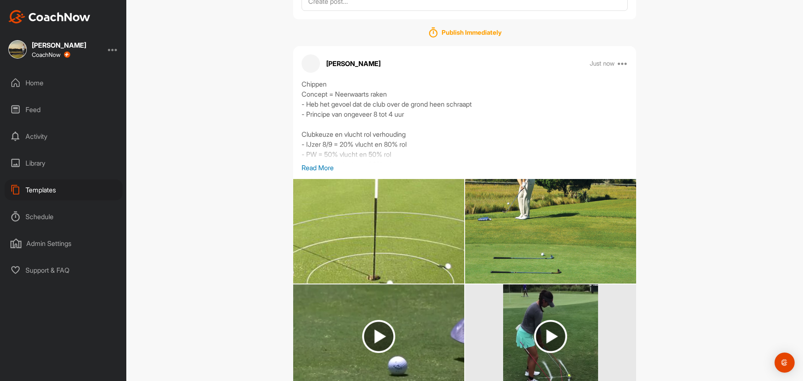
click at [310, 166] on p "Read More" at bounding box center [465, 168] width 326 height 10
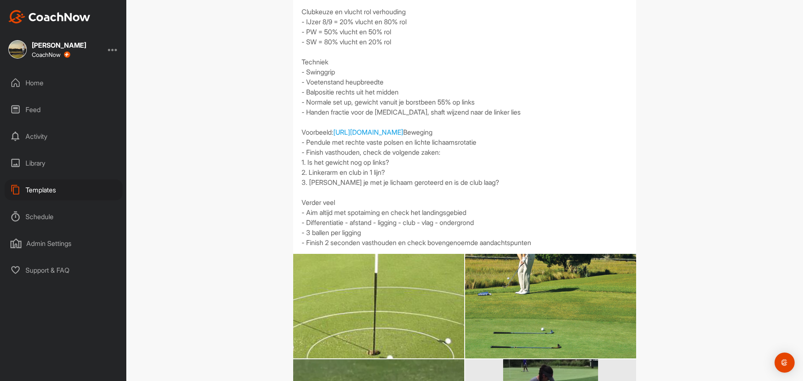
scroll to position [120, 0]
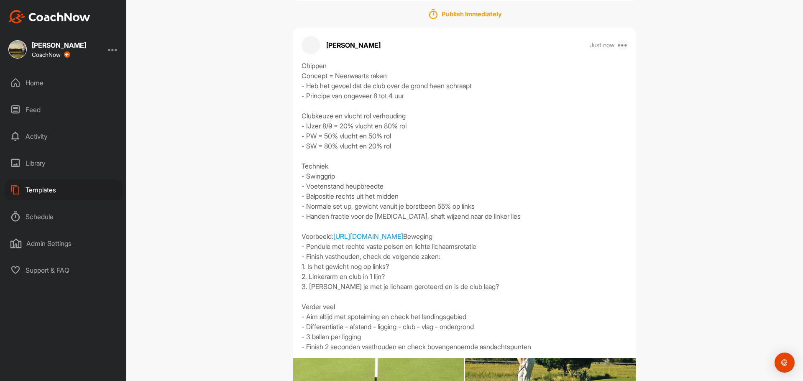
click at [623, 44] on icon at bounding box center [623, 45] width 10 height 10
click at [550, 74] on button "Edit" at bounding box center [571, 73] width 113 height 28
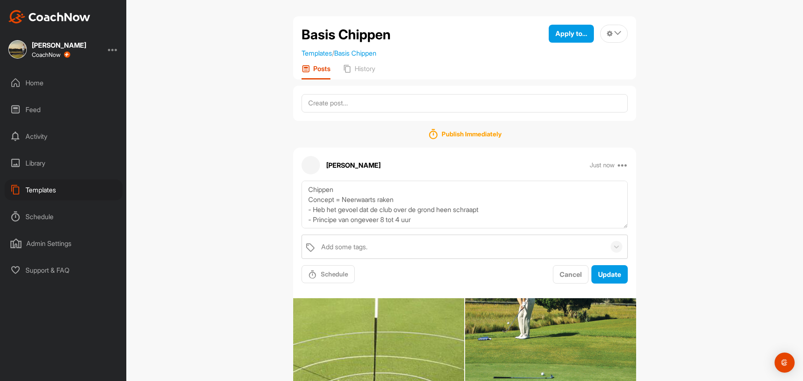
scroll to position [0, 0]
click at [408, 191] on textarea "Chippen Concept = Neerwaarts raken - Heb het gevoel dat de club over de grond h…" at bounding box center [465, 205] width 326 height 48
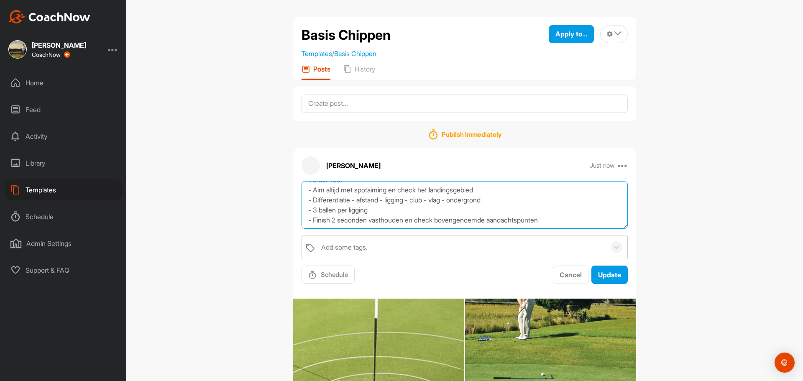
scroll to position [281, 0]
drag, startPoint x: 302, startPoint y: 190, endPoint x: 375, endPoint y: 202, distance: 74.1
click at [597, 223] on textarea "Chippen Concept = Neerwaarts raken - Heb het gevoel dat de club over de grond h…" at bounding box center [465, 205] width 326 height 48
click at [680, 149] on div "Basis Chippen Templates / Basis Chippen Apply to... Apply to Space Apply to Gro…" at bounding box center [464, 190] width 677 height 381
click at [620, 165] on icon at bounding box center [623, 166] width 10 height 10
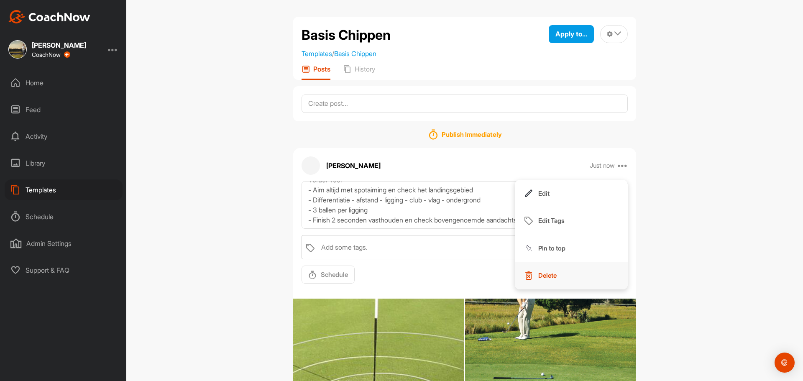
click at [563, 275] on button "Delete" at bounding box center [571, 276] width 113 height 28
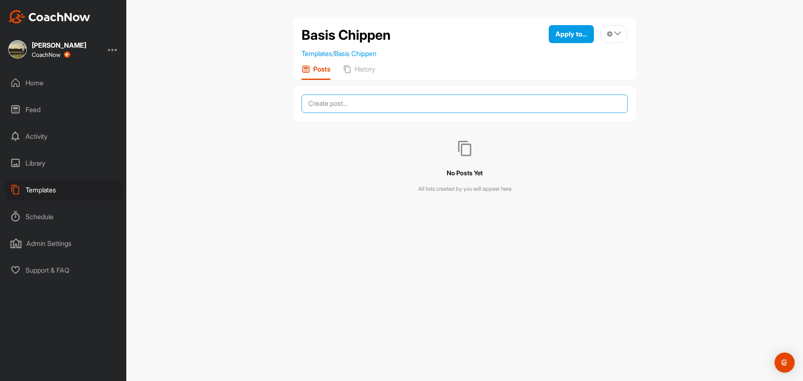
click at [399, 101] on textarea at bounding box center [465, 104] width 326 height 18
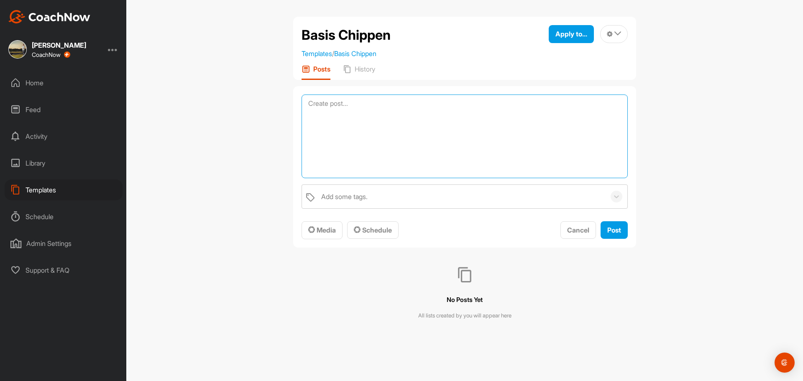
paste textarea "Chippen Concept = Neerwaarts raken - Heb het gevoel dat de club over de grond h…"
type textarea "Chippen Concept = Neerwaarts raken - Heb het gevoel dat de club over de grond h…"
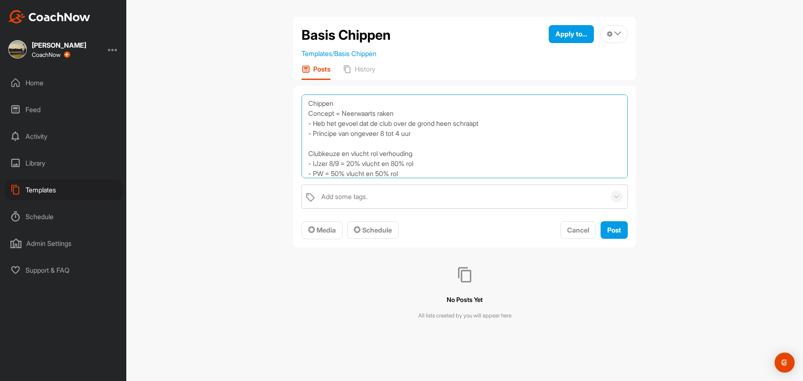
scroll to position [241, 0]
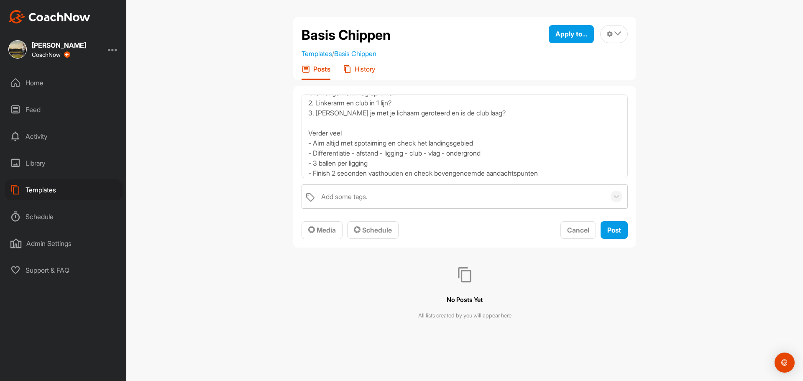
click at [364, 71] on p "History" at bounding box center [365, 69] width 20 height 8
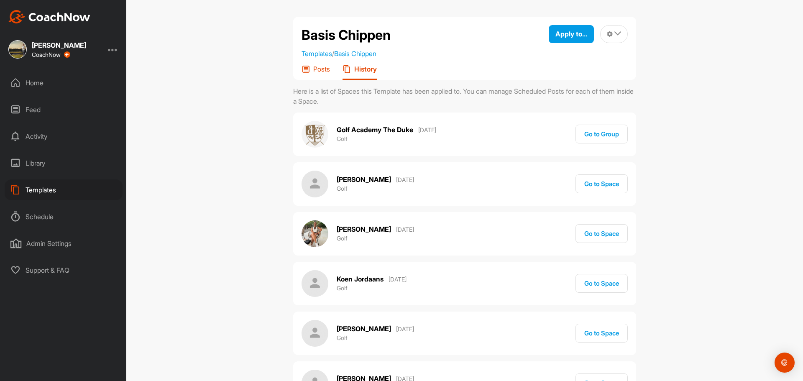
click at [315, 69] on p "Posts" at bounding box center [321, 69] width 17 height 8
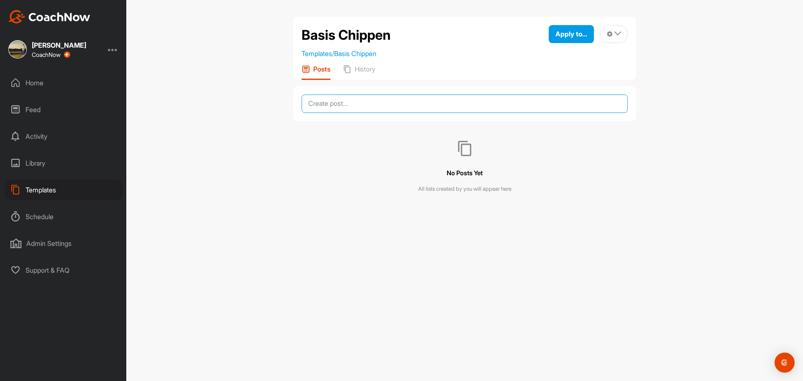
click at [355, 97] on textarea at bounding box center [465, 104] width 326 height 18
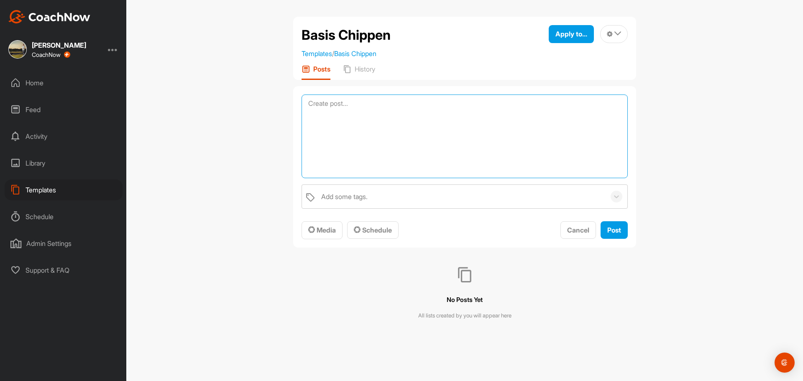
paste textarea "Chippen Concept = Neerwaarts raken - Heb het gevoel dat de club over de grond h…"
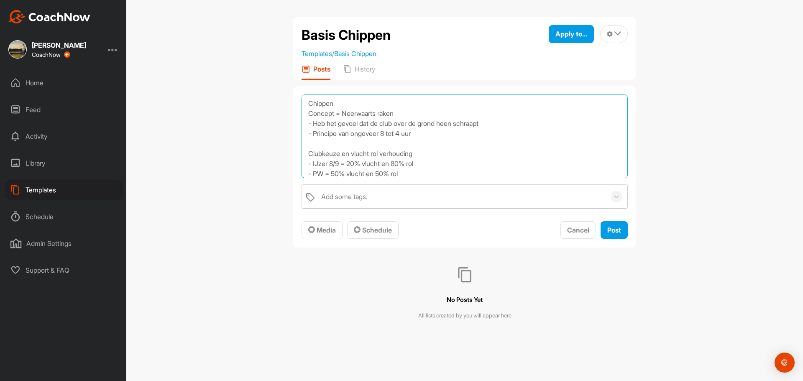
scroll to position [241, 0]
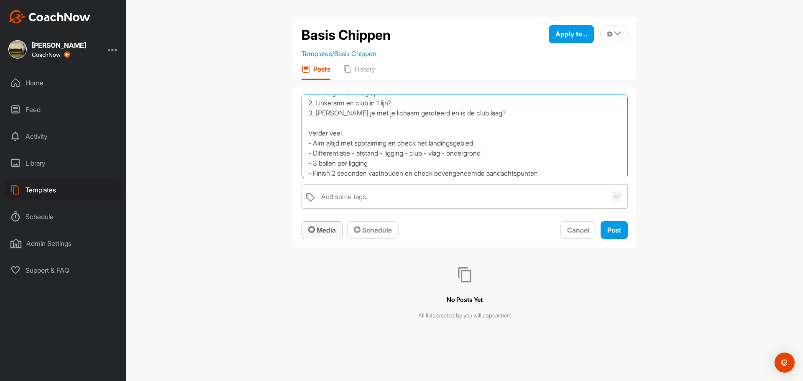
type textarea "Chippen Concept = Neerwaarts raken - Heb het gevoel dat de club over de grond h…"
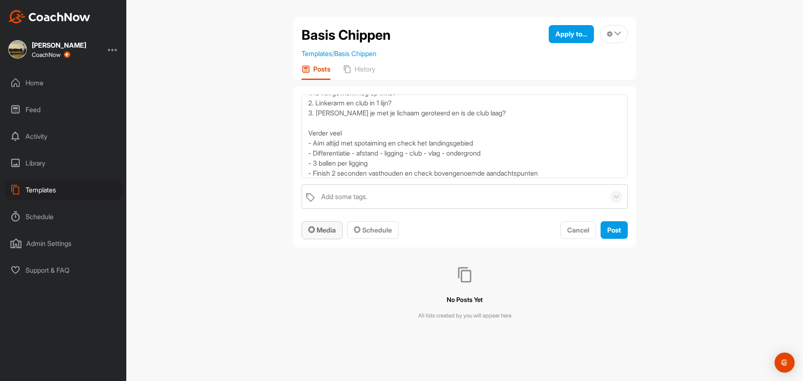
click at [323, 225] on div "Media" at bounding box center [322, 230] width 28 height 10
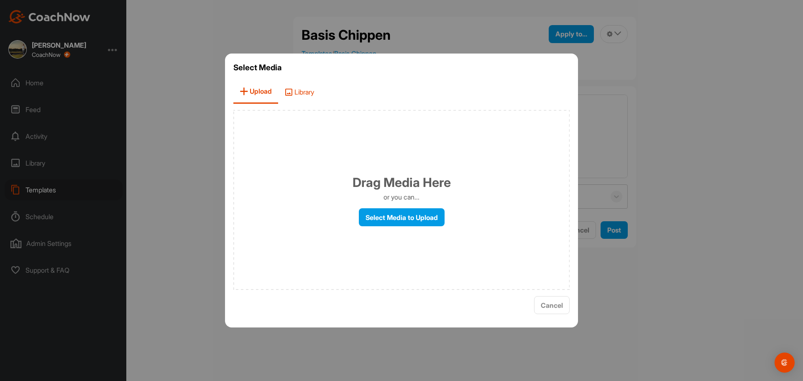
click at [306, 94] on span "Library" at bounding box center [299, 92] width 42 height 24
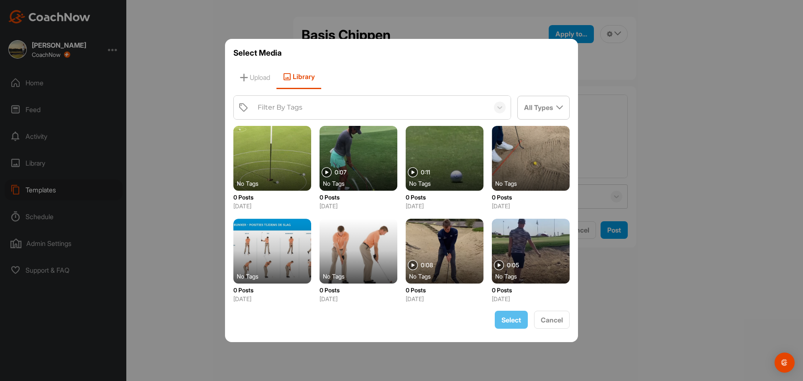
click at [270, 156] on div at bounding box center [272, 158] width 78 height 65
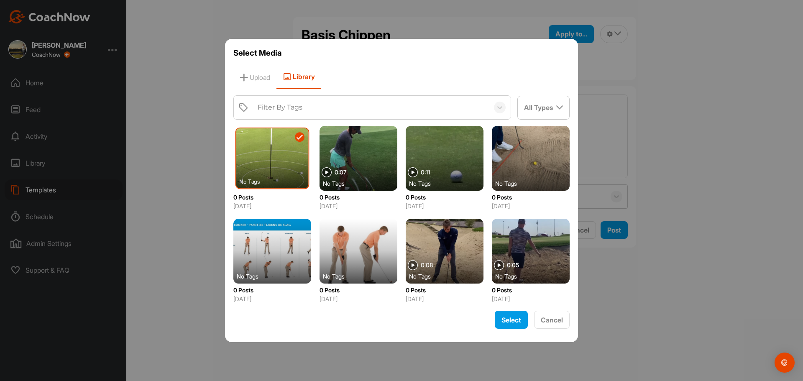
click at [347, 154] on div at bounding box center [359, 158] width 78 height 65
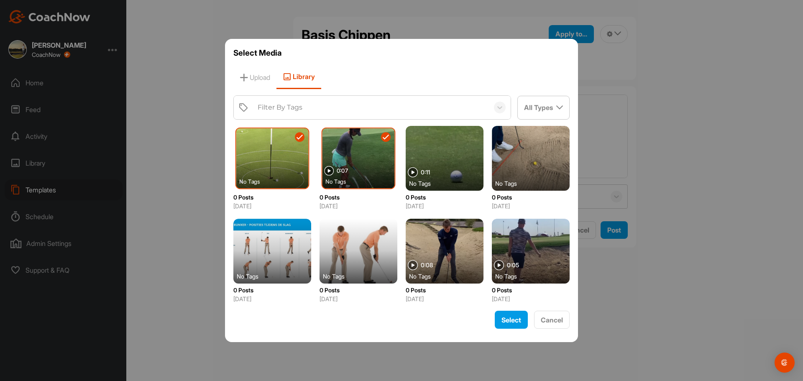
click at [427, 153] on div at bounding box center [445, 158] width 78 height 65
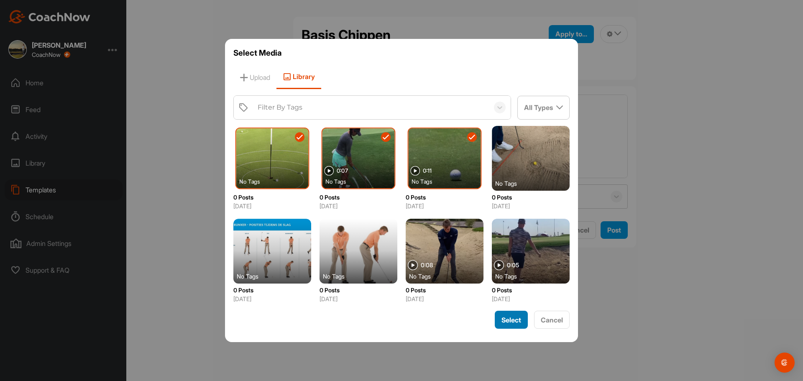
click at [512, 322] on span "Select" at bounding box center [512, 320] width 20 height 8
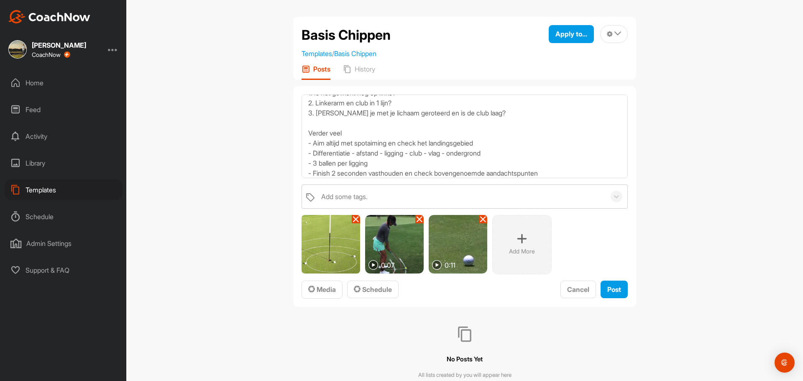
click at [513, 234] on div "Add More" at bounding box center [521, 244] width 59 height 59
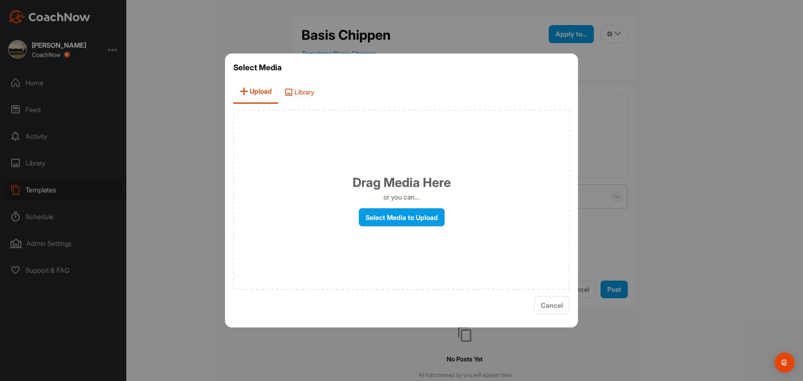
click at [309, 95] on span "Library" at bounding box center [299, 92] width 42 height 24
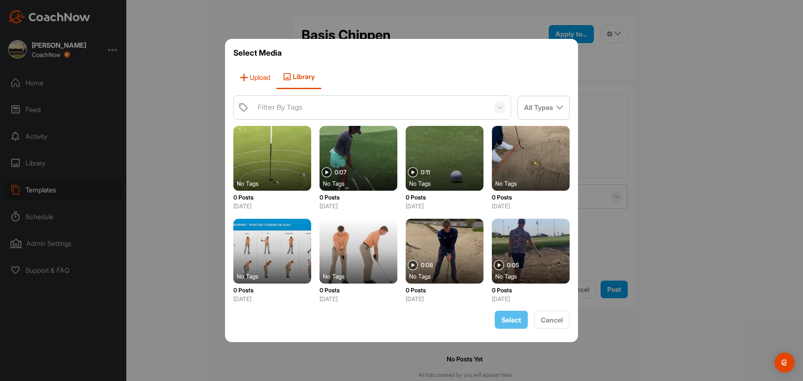
click at [254, 79] on span "Upload" at bounding box center [254, 77] width 43 height 24
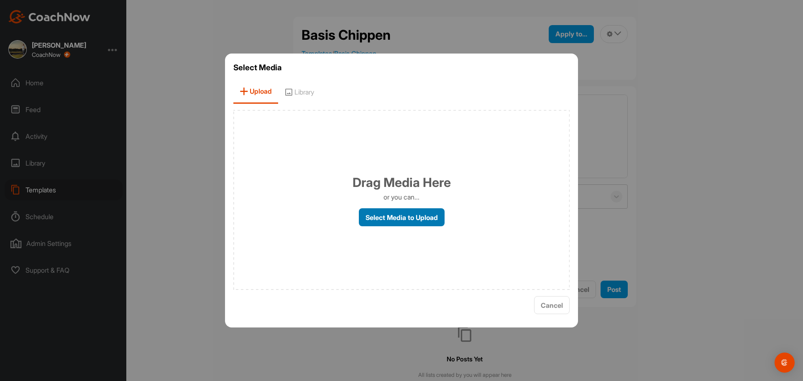
click at [412, 218] on label "Select Media to Upload" at bounding box center [402, 217] width 86 height 18
click at [0, 0] on input "Select Media to Upload" at bounding box center [0, 0] width 0 height 0
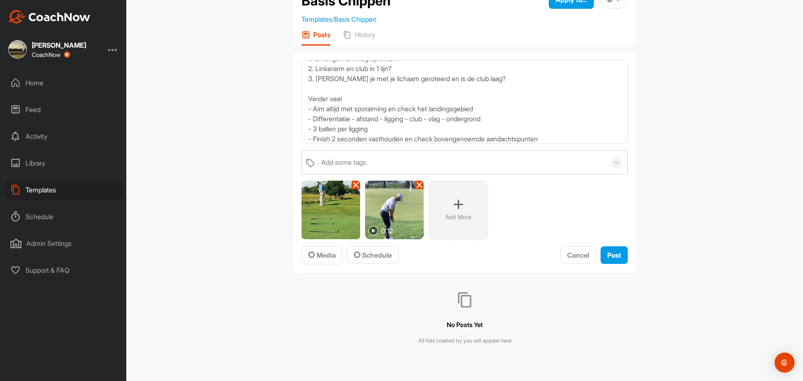
scroll to position [36, 0]
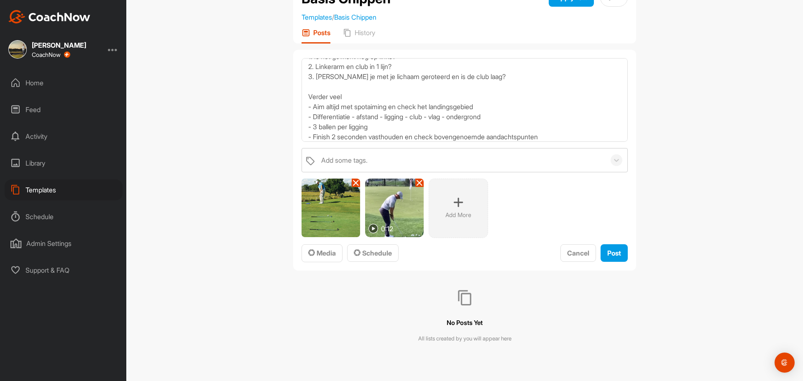
click at [457, 205] on icon at bounding box center [458, 202] width 10 height 10
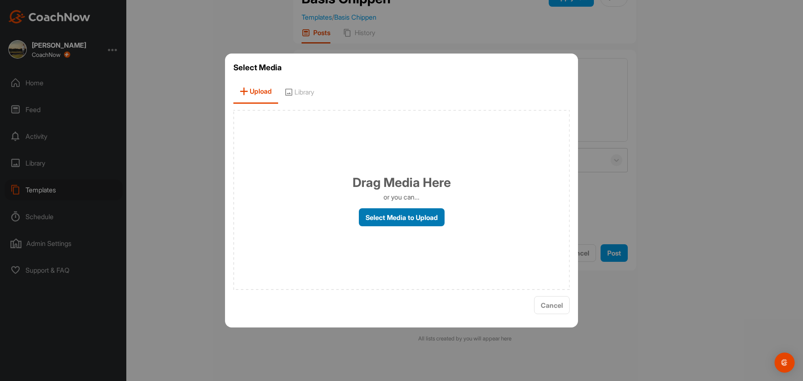
click at [423, 214] on label "Select Media to Upload" at bounding box center [402, 217] width 86 height 18
click at [0, 0] on input "Select Media to Upload" at bounding box center [0, 0] width 0 height 0
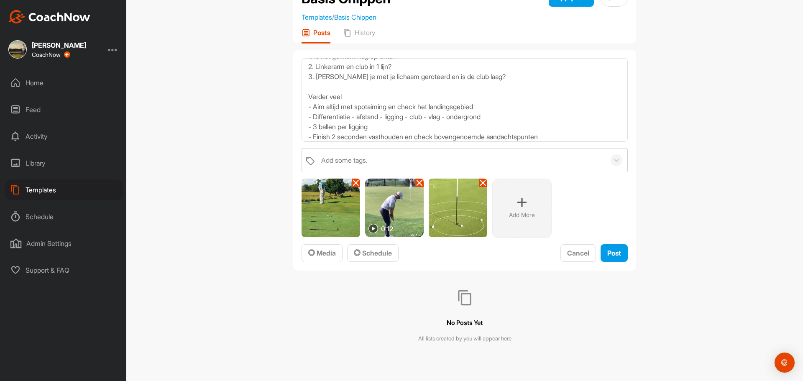
click at [525, 209] on div "Add More" at bounding box center [521, 208] width 59 height 59
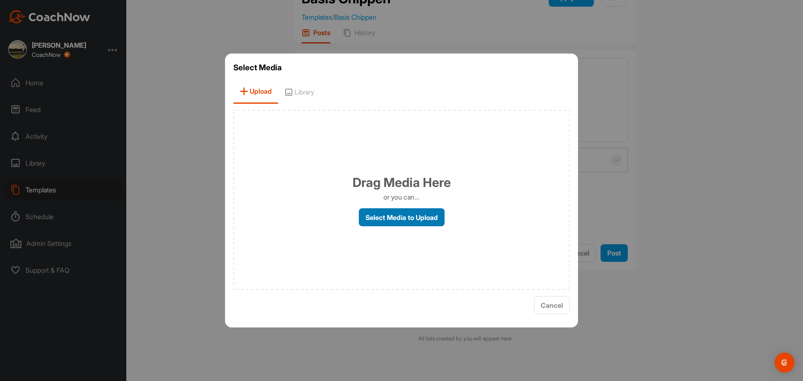
click at [392, 216] on label "Select Media to Upload" at bounding box center [402, 217] width 86 height 18
click at [0, 0] on input "Select Media to Upload" at bounding box center [0, 0] width 0 height 0
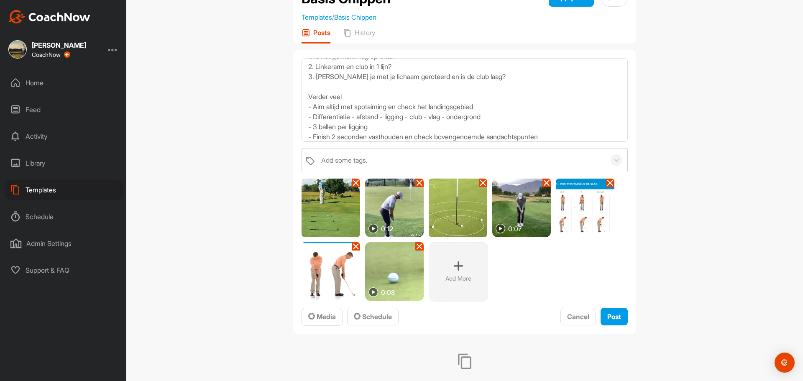
click at [460, 269] on icon at bounding box center [458, 266] width 10 height 10
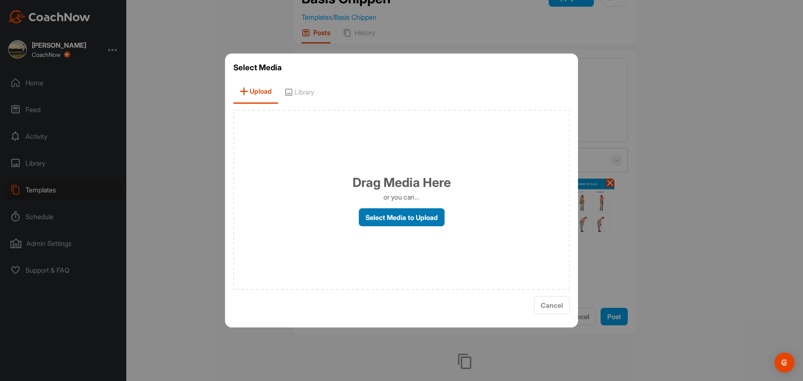
click at [389, 222] on label "Select Media to Upload" at bounding box center [402, 217] width 86 height 18
click at [0, 0] on input "Select Media to Upload" at bounding box center [0, 0] width 0 height 0
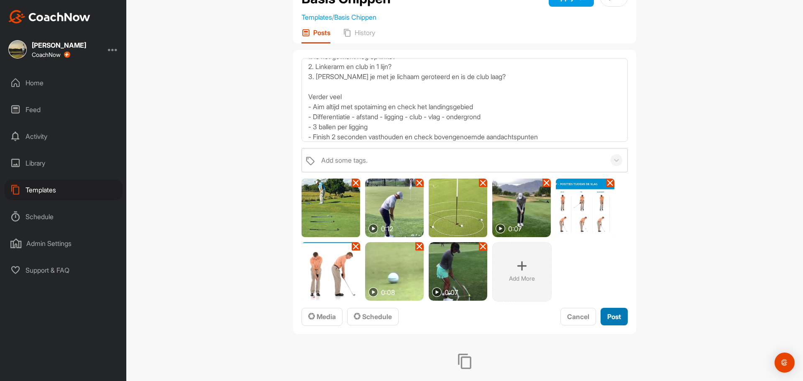
click at [617, 319] on span "Post" at bounding box center [614, 316] width 14 height 8
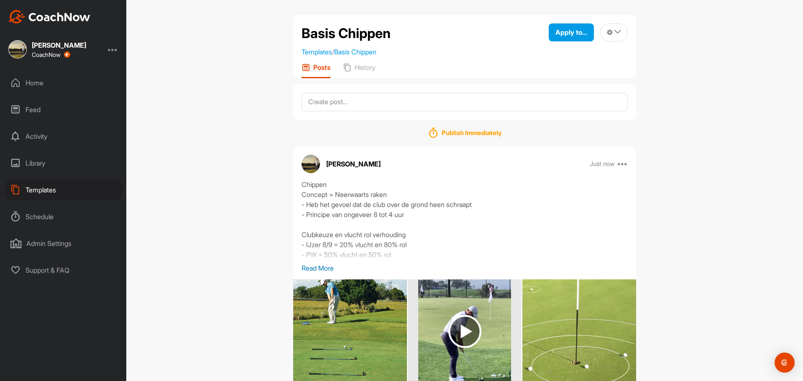
scroll to position [0, 0]
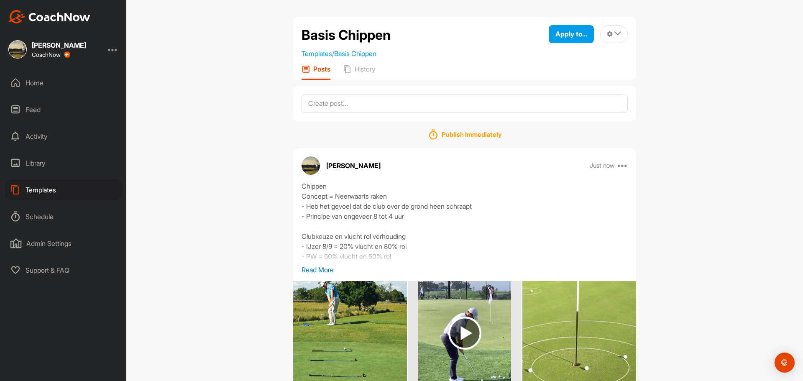
click at [36, 189] on div "Templates" at bounding box center [64, 189] width 118 height 21
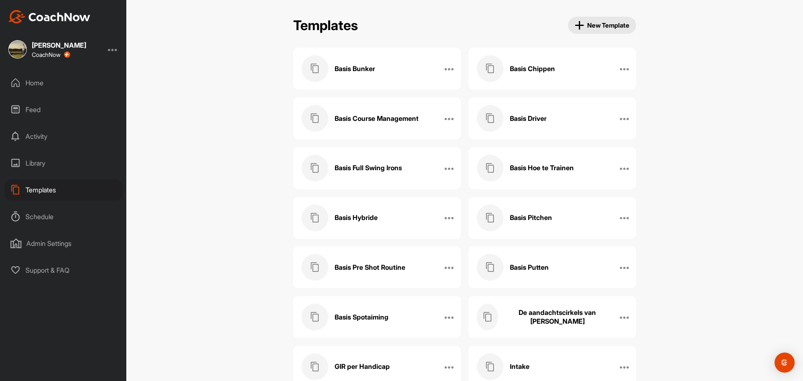
click at [535, 119] on h3 "Basis Driver" at bounding box center [528, 118] width 37 height 9
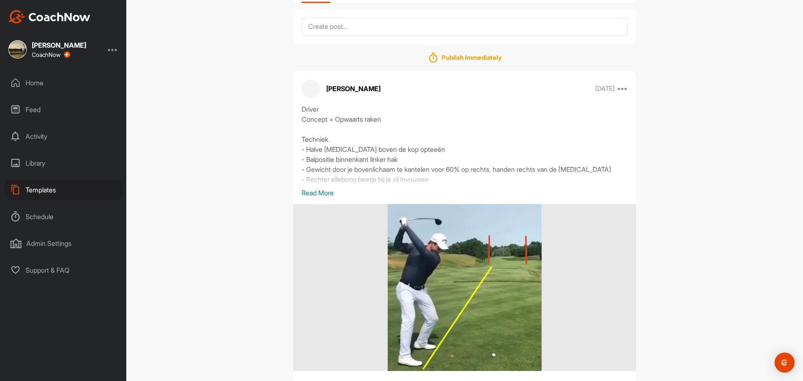
scroll to position [101, 0]
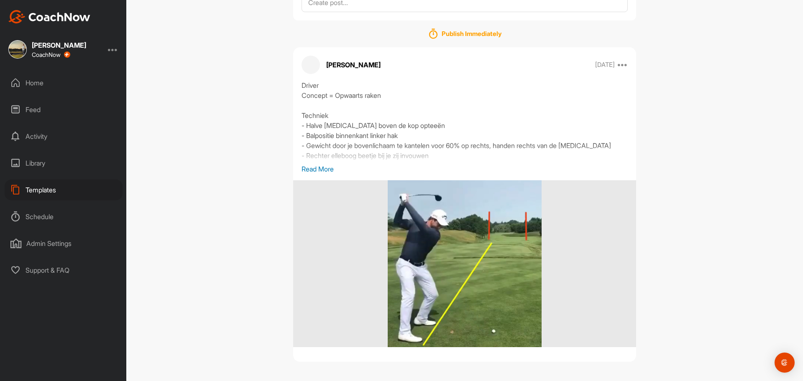
click at [311, 170] on p "Read More" at bounding box center [465, 169] width 326 height 10
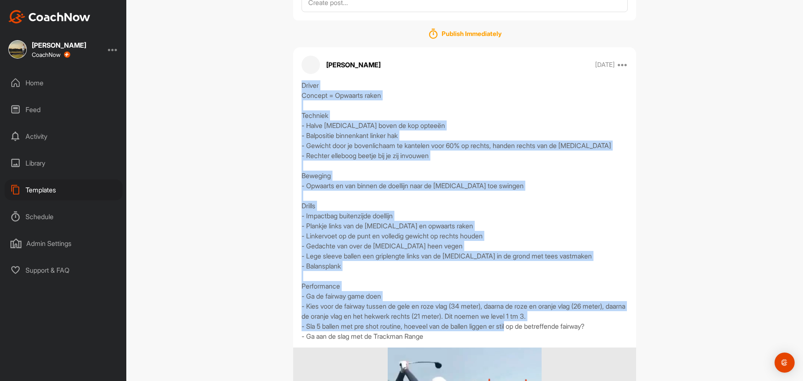
drag, startPoint x: 299, startPoint y: 83, endPoint x: 499, endPoint y: 336, distance: 322.7
click at [499, 336] on div "Driver Concept = Opwaarts raken Techniek - Halve bal boven de kop opteeën - Bal…" at bounding box center [465, 210] width 326 height 261
copy div "Driver Concept = Opwaarts raken Techniek - Halve bal boven de kop opteeën - Bal…"
click at [623, 64] on icon at bounding box center [623, 65] width 10 height 10
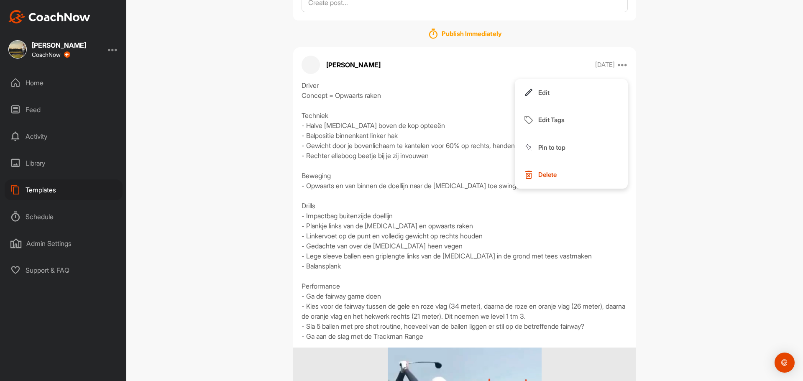
click at [549, 173] on p "Delete" at bounding box center [547, 174] width 18 height 9
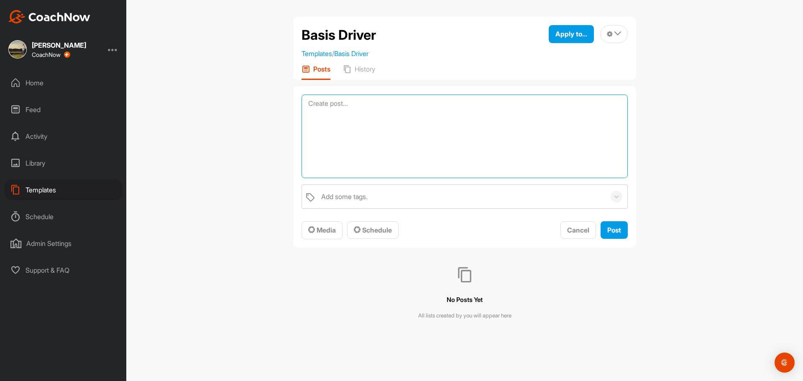
click at [362, 102] on textarea at bounding box center [465, 137] width 326 height 84
paste textarea "Driver Concept = Opwaarts raken Techniek - Halve bal boven de kop opteeën - Bal…"
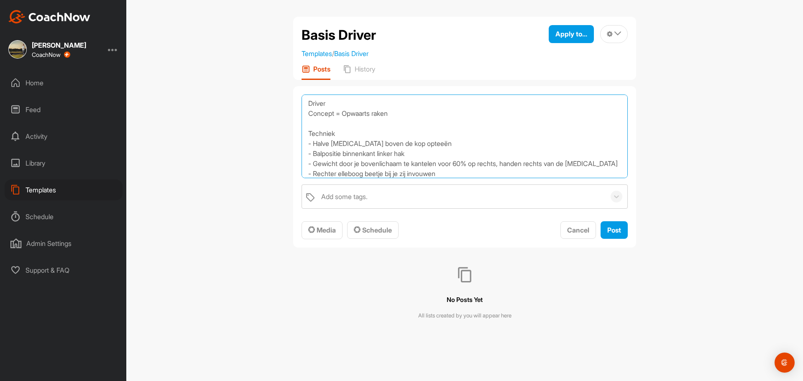
scroll to position [181, 0]
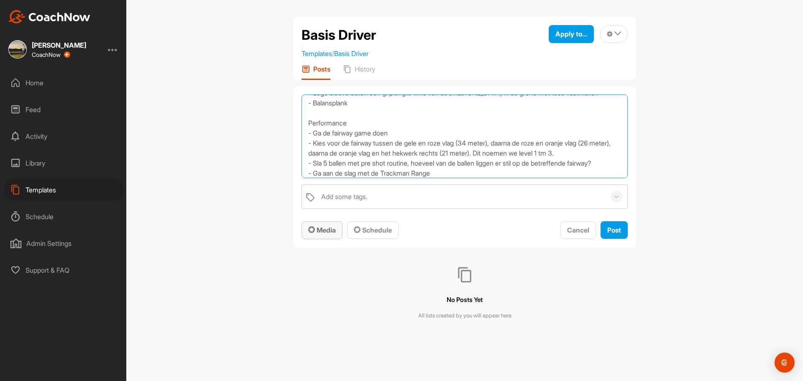
type textarea "Driver Concept = Opwaarts raken Techniek - Halve bal boven de kop opteeën - Bal…"
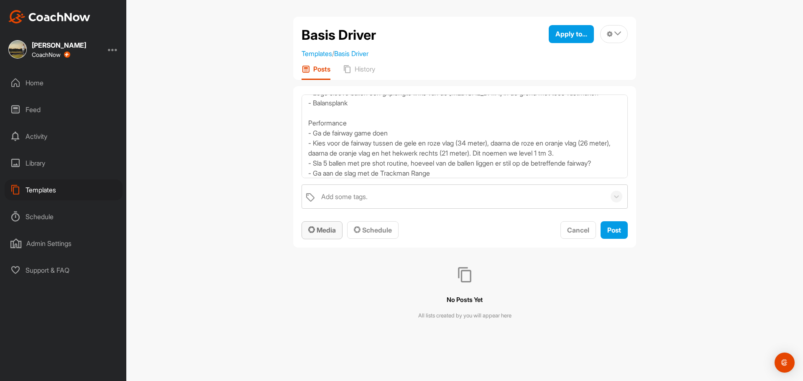
click at [318, 232] on span "Media" at bounding box center [322, 230] width 28 height 8
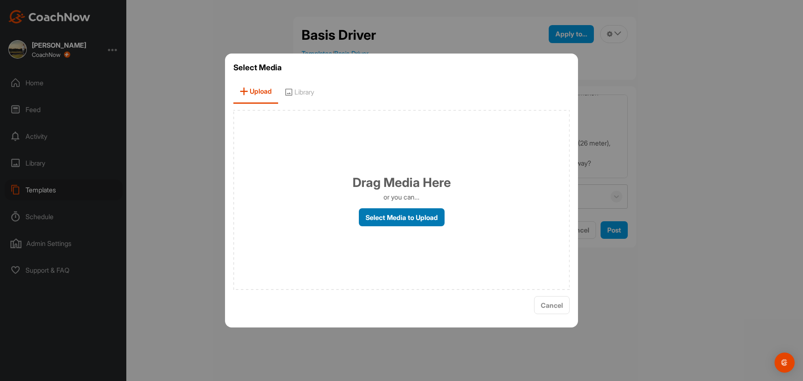
click at [393, 212] on label "Select Media to Upload" at bounding box center [402, 217] width 86 height 18
click at [0, 0] on input "Select Media to Upload" at bounding box center [0, 0] width 0 height 0
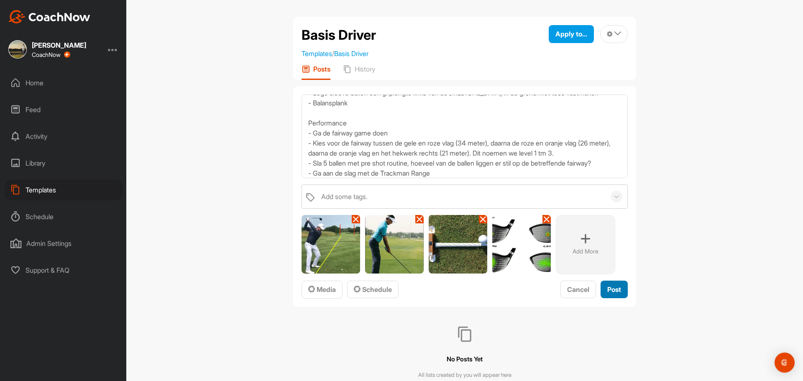
click at [610, 289] on span "Post" at bounding box center [614, 289] width 14 height 8
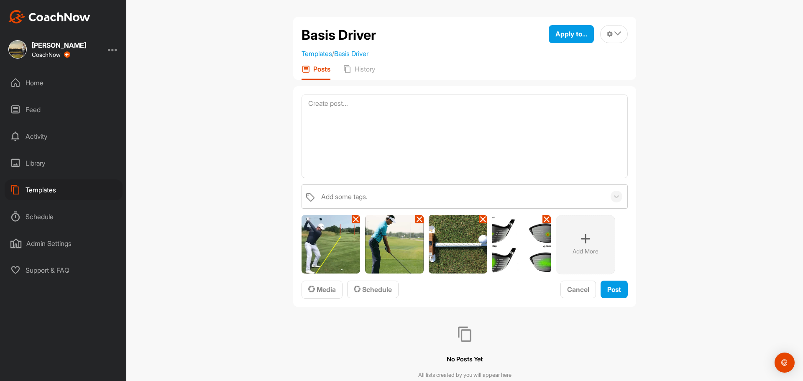
scroll to position [0, 0]
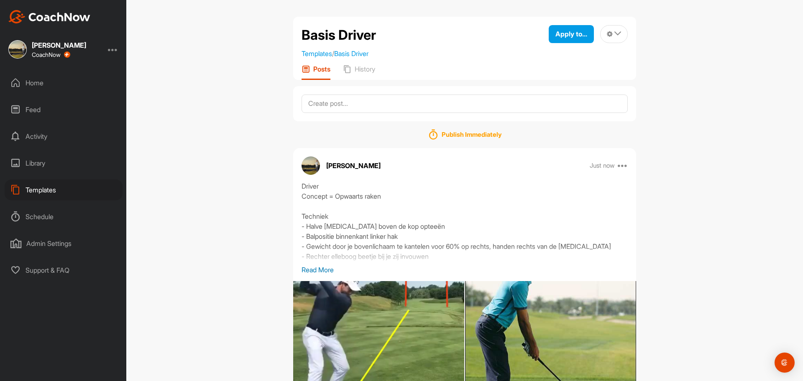
click at [44, 189] on div "Templates" at bounding box center [64, 189] width 118 height 21
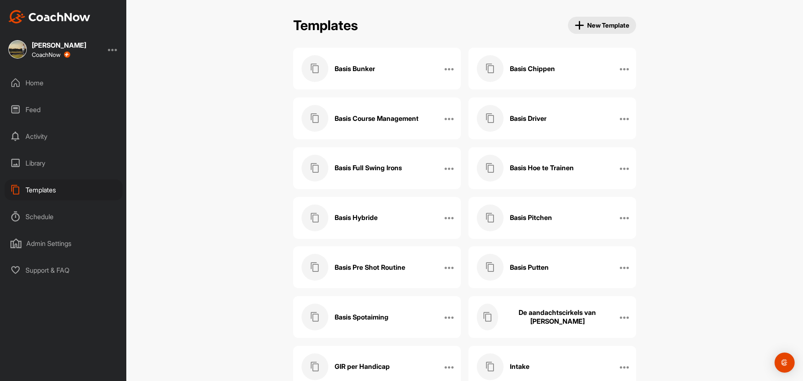
click at [385, 166] on h3 "Basis Full Swing Irons" at bounding box center [368, 168] width 67 height 9
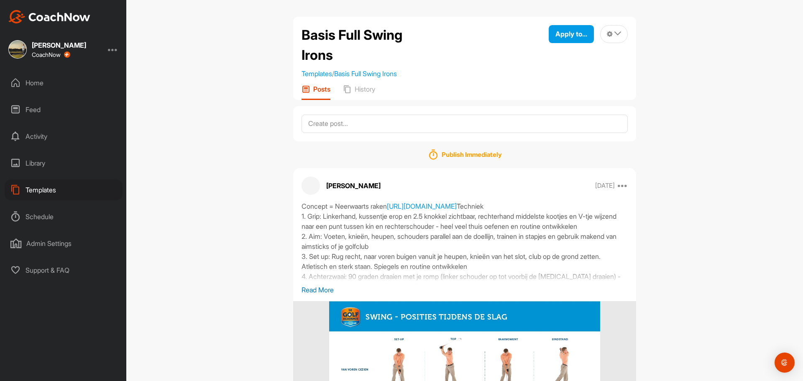
click at [317, 289] on p "Read More" at bounding box center [465, 290] width 326 height 10
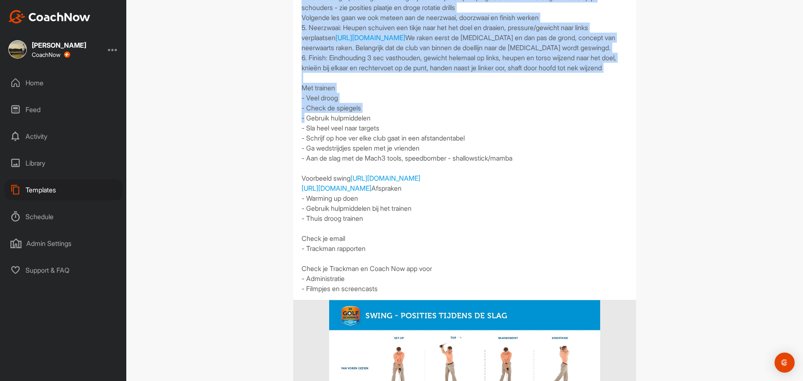
scroll to position [293, 0]
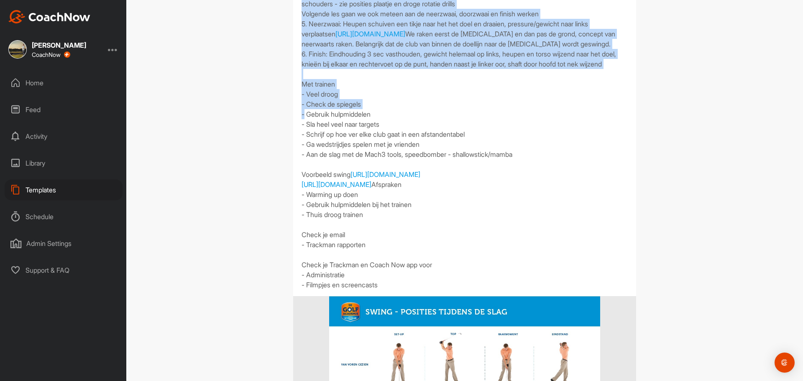
drag, startPoint x: 300, startPoint y: 39, endPoint x: 479, endPoint y: 359, distance: 366.1
click at [479, 290] on div "Concept = Neerwaarts raken https://www.youtube.com/watch?v=TuenS46LXiI https://…" at bounding box center [465, 98] width 326 height 381
copy div "Concept = Neerwaarts raken https://www.youtube.com/watch?v=TuenS46LXiI Techniek…"
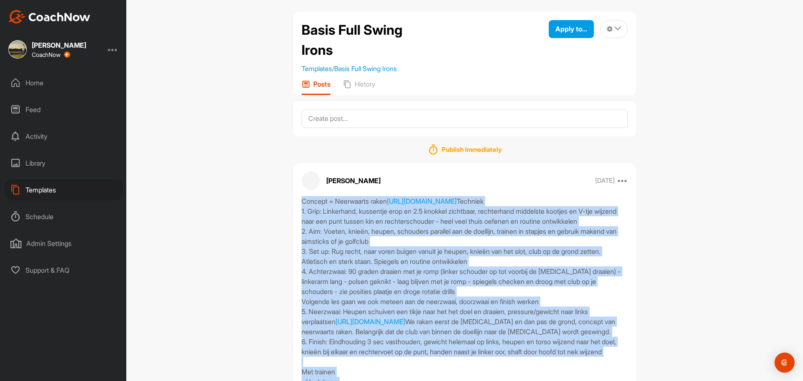
scroll to position [0, 0]
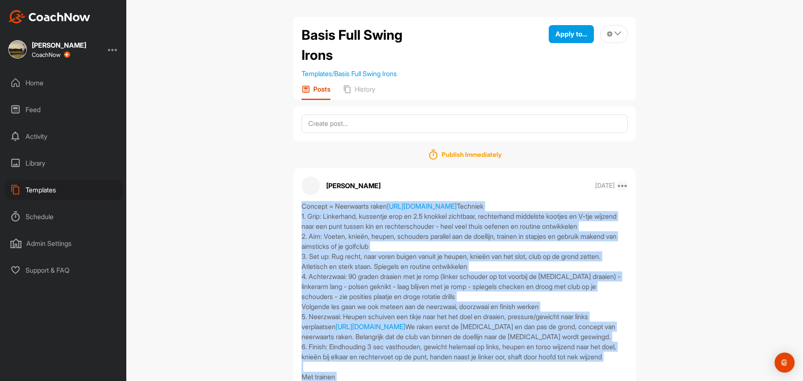
click at [619, 187] on icon at bounding box center [623, 186] width 10 height 10
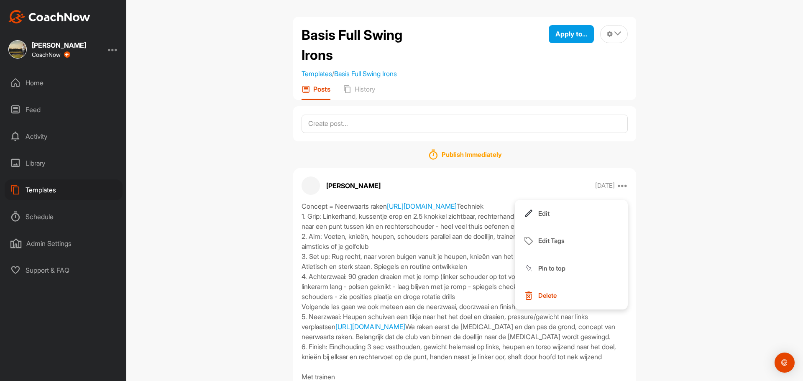
click at [557, 299] on button "Delete" at bounding box center [571, 296] width 113 height 28
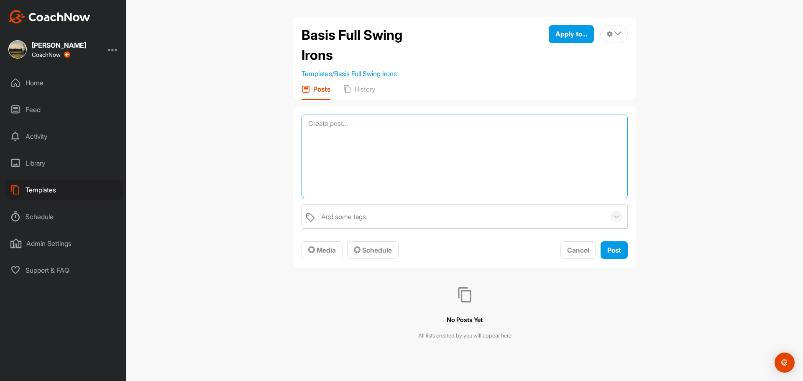
click at [346, 127] on textarea at bounding box center [465, 157] width 326 height 84
paste textarea "Concept = Neerwaarts raken https://www.youtube.com/watch?v=TuenS46LXiI Techniek…"
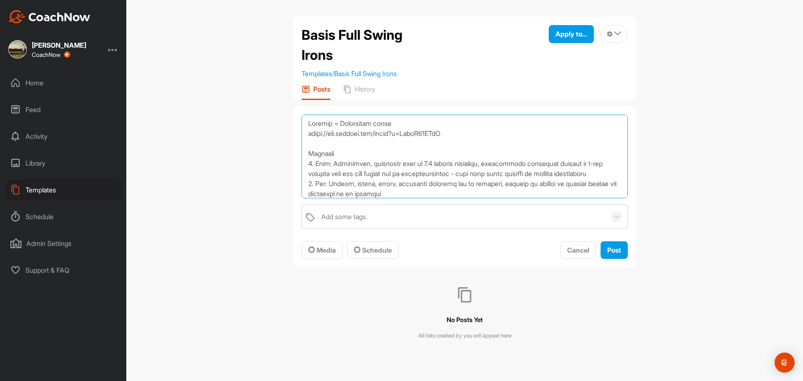
scroll to position [392, 0]
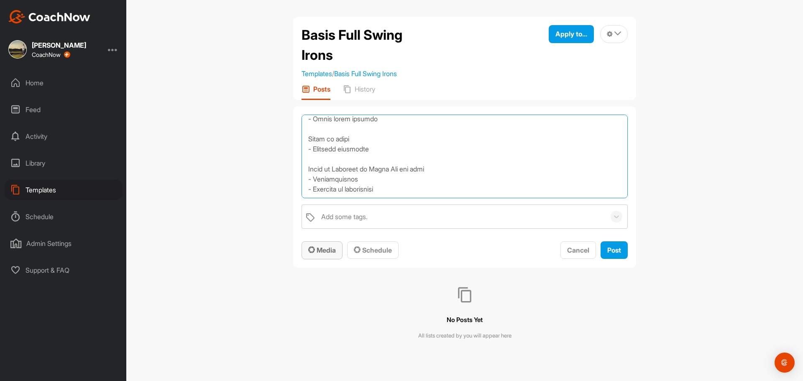
type textarea "Concept = Neerwaarts raken https://www.youtube.com/watch?v=TuenS46LXiI Techniek…"
click at [326, 252] on span "Media" at bounding box center [322, 250] width 28 height 8
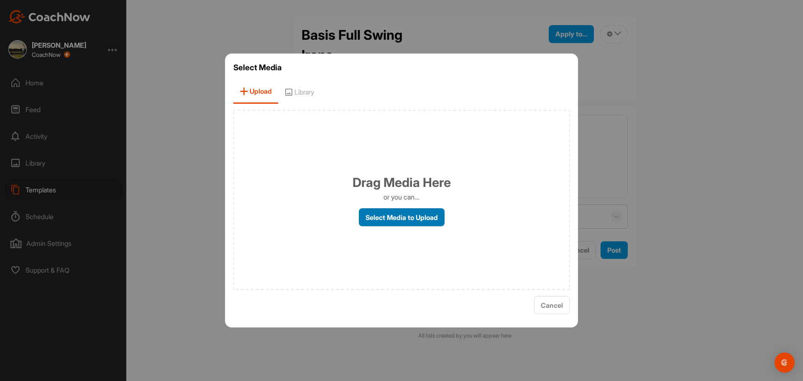
click at [384, 213] on label "Select Media to Upload" at bounding box center [402, 217] width 86 height 18
click at [0, 0] on input "Select Media to Upload" at bounding box center [0, 0] width 0 height 0
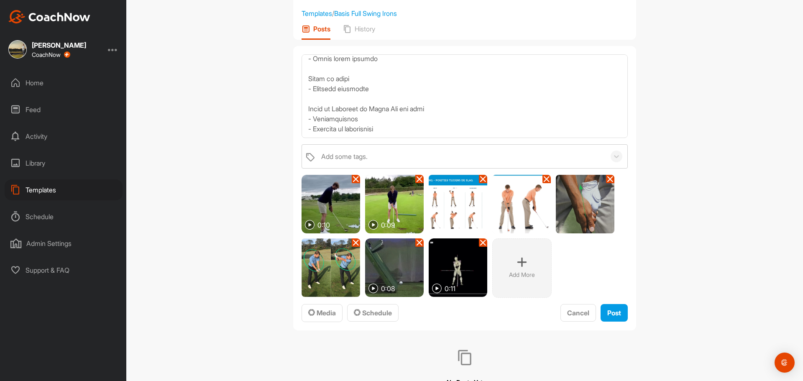
scroll to position [84, 0]
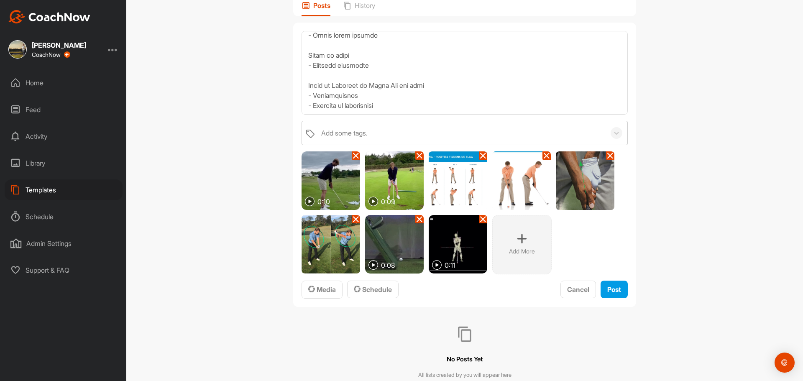
click at [519, 242] on icon at bounding box center [522, 239] width 10 height 10
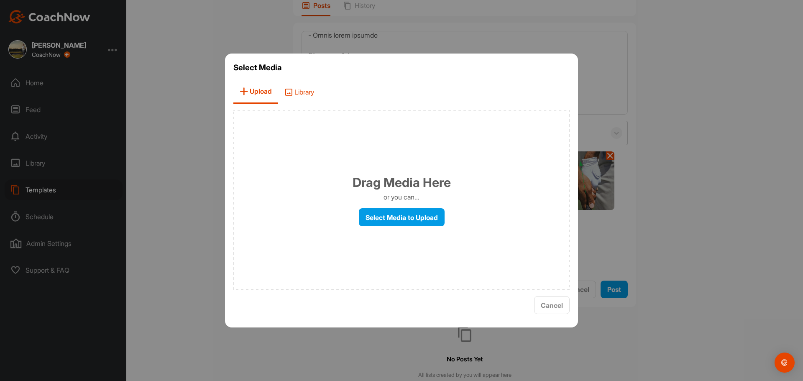
click at [300, 94] on span "Library" at bounding box center [299, 92] width 42 height 24
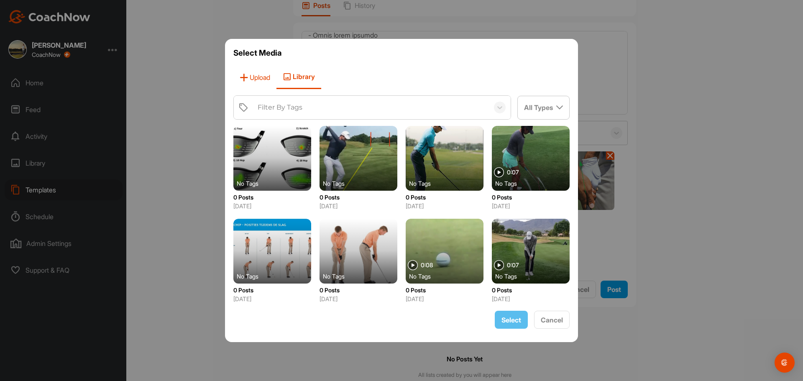
click at [259, 78] on span "Upload" at bounding box center [254, 77] width 43 height 24
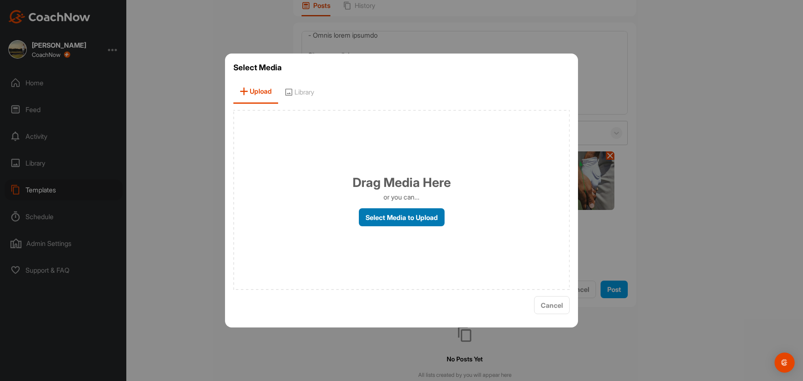
click at [409, 217] on label "Select Media to Upload" at bounding box center [402, 217] width 86 height 18
click at [0, 0] on input "Select Media to Upload" at bounding box center [0, 0] width 0 height 0
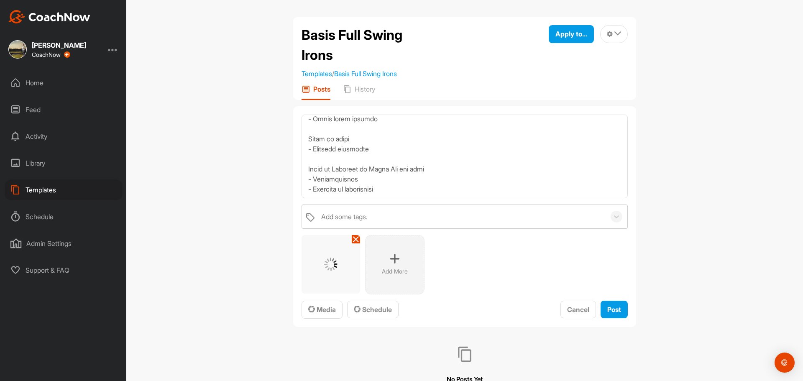
scroll to position [396, 0]
click at [353, 239] on icon at bounding box center [356, 239] width 7 height 7
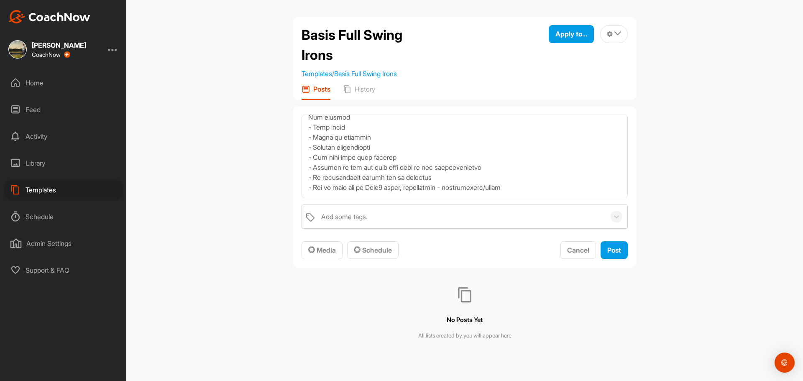
scroll to position [145, 0]
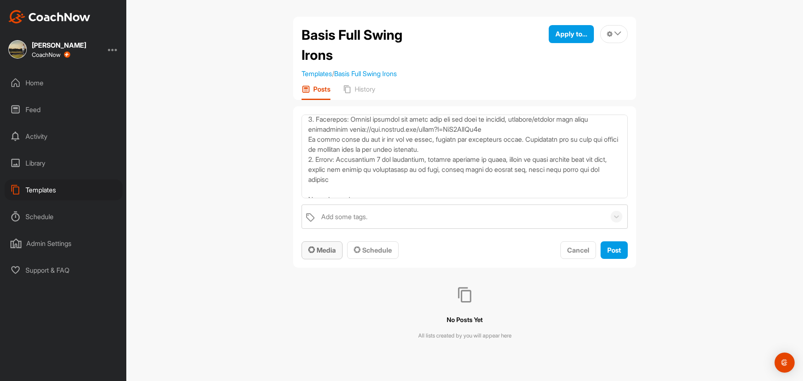
click at [326, 252] on span "Media" at bounding box center [322, 250] width 28 height 8
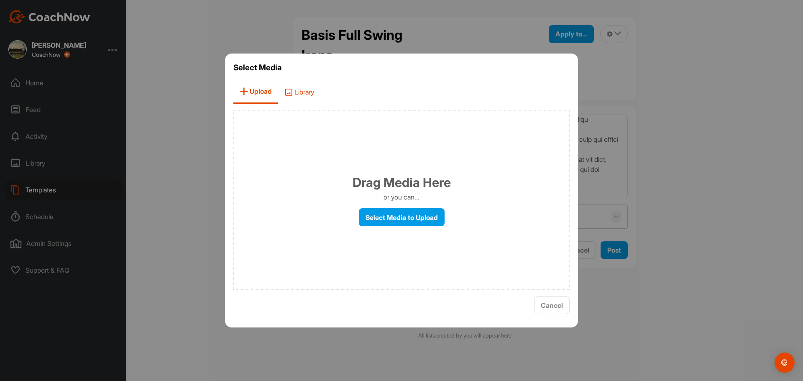
click at [312, 94] on span "Library" at bounding box center [299, 92] width 42 height 24
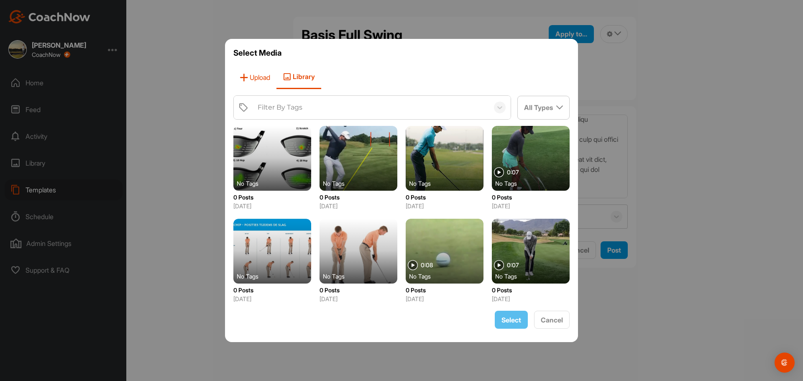
click at [259, 77] on span "Upload" at bounding box center [254, 77] width 43 height 24
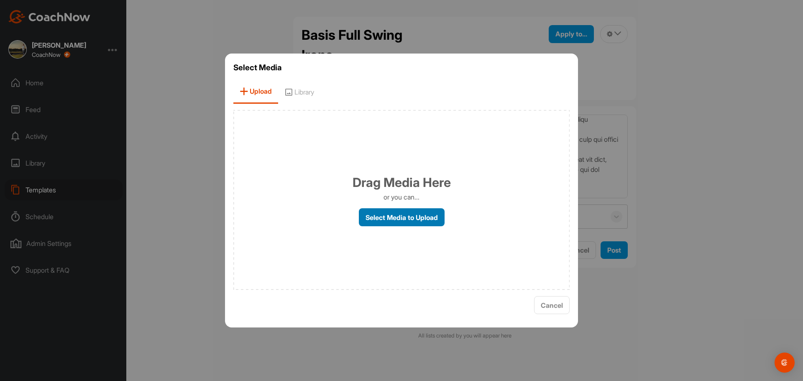
click at [395, 212] on label "Select Media to Upload" at bounding box center [402, 217] width 86 height 18
click at [0, 0] on input "Select Media to Upload" at bounding box center [0, 0] width 0 height 0
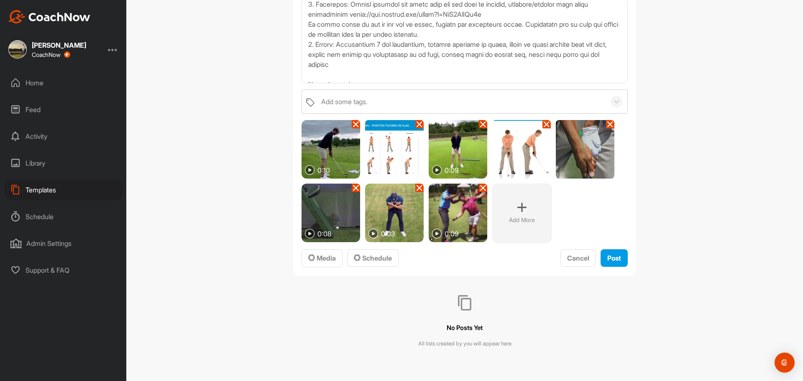
scroll to position [120, 0]
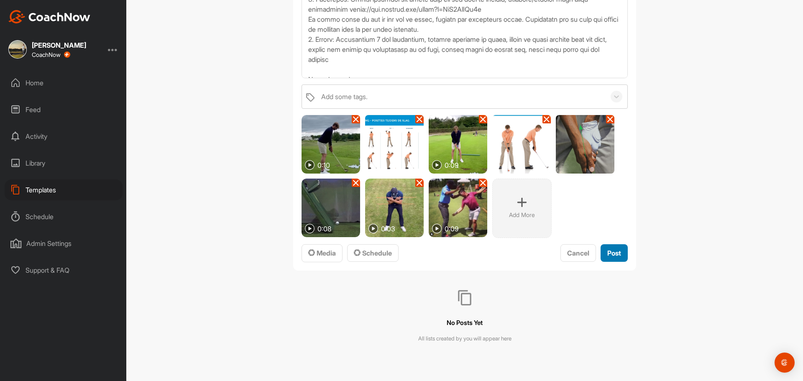
click at [614, 253] on span "Post" at bounding box center [614, 253] width 14 height 8
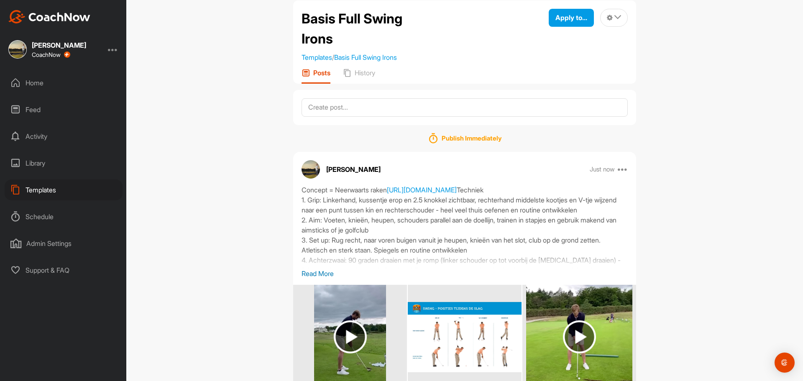
scroll to position [0, 0]
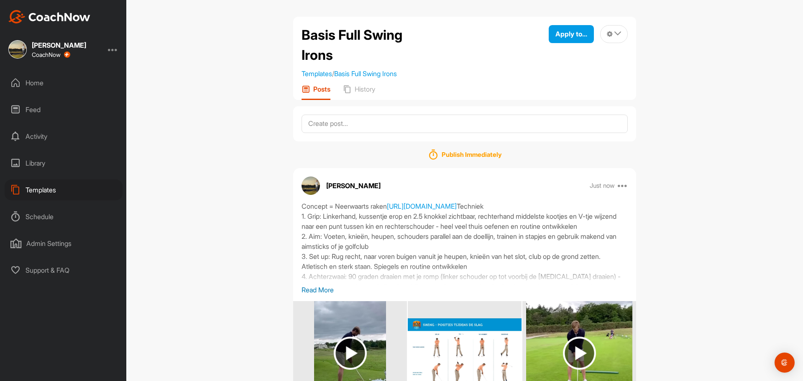
click at [41, 188] on div "Templates" at bounding box center [64, 189] width 118 height 21
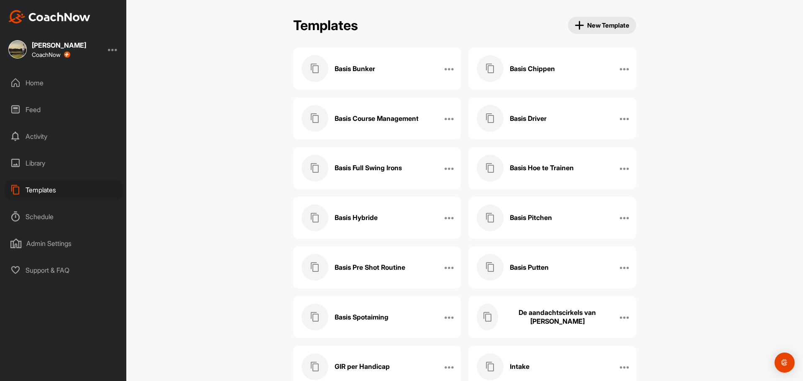
click at [383, 219] on div "Basis Hybride" at bounding box center [368, 218] width 133 height 27
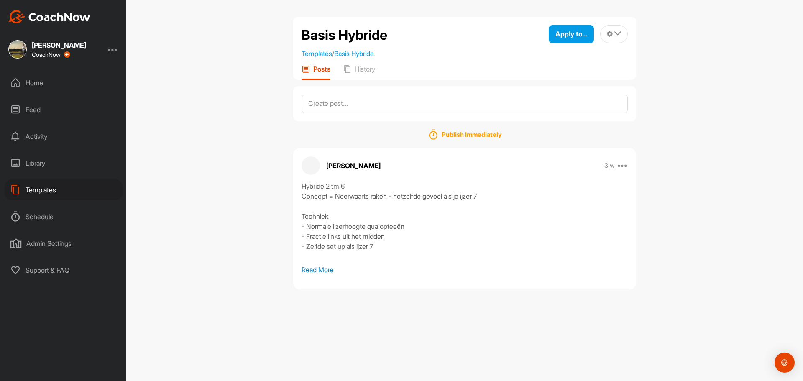
click at [327, 273] on p "Read More" at bounding box center [465, 270] width 326 height 10
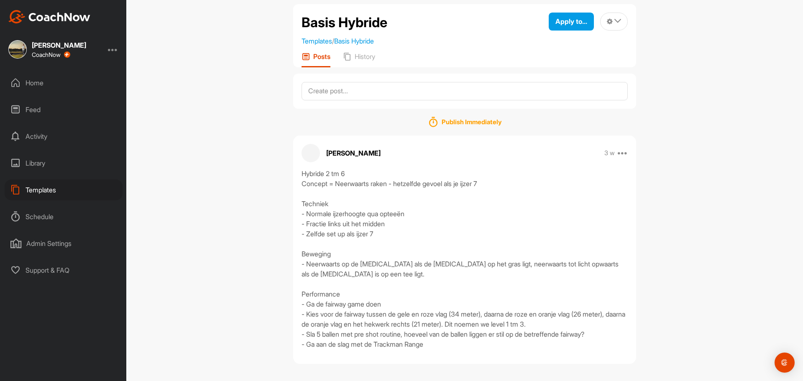
scroll to position [15, 0]
